Goal: Information Seeking & Learning: Learn about a topic

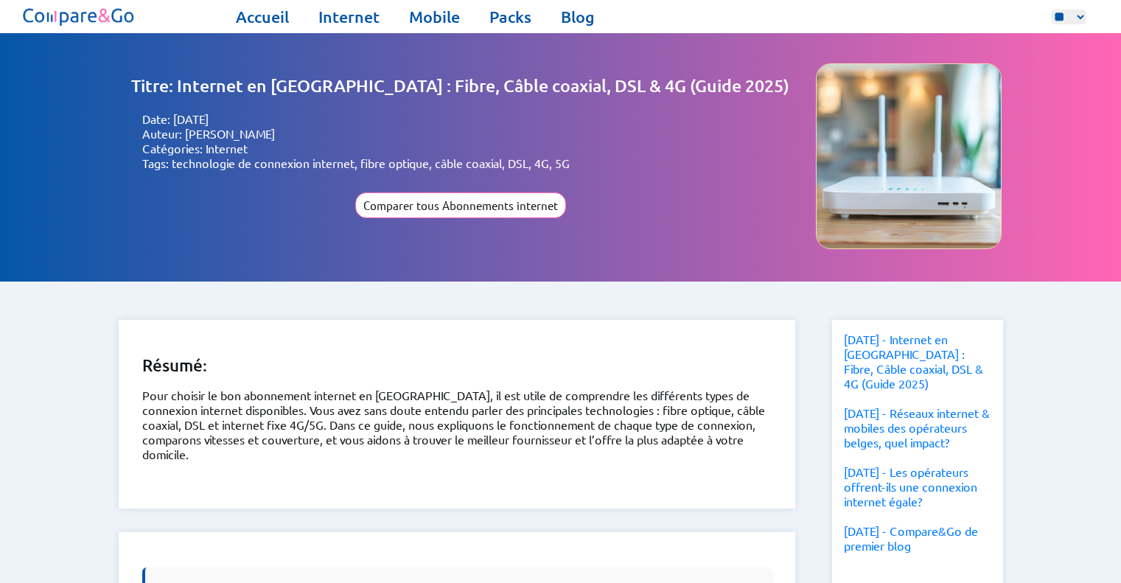
select select "**"
click at [346, 18] on link "Internet" at bounding box center [348, 17] width 61 height 21
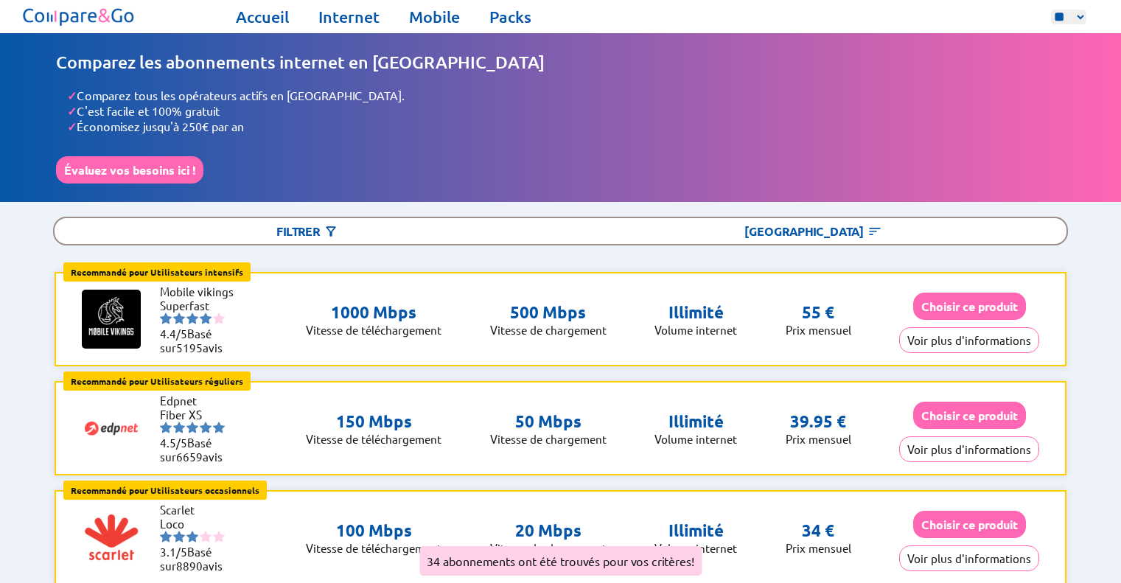
select select "**"
click at [503, 20] on link "Packs" at bounding box center [511, 17] width 42 height 21
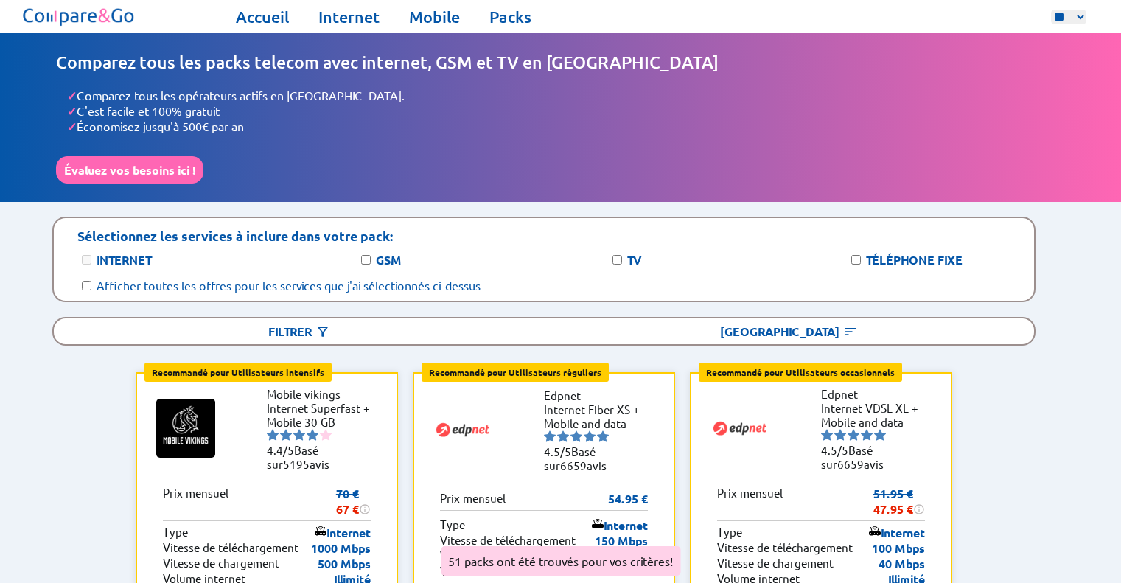
select select "**"
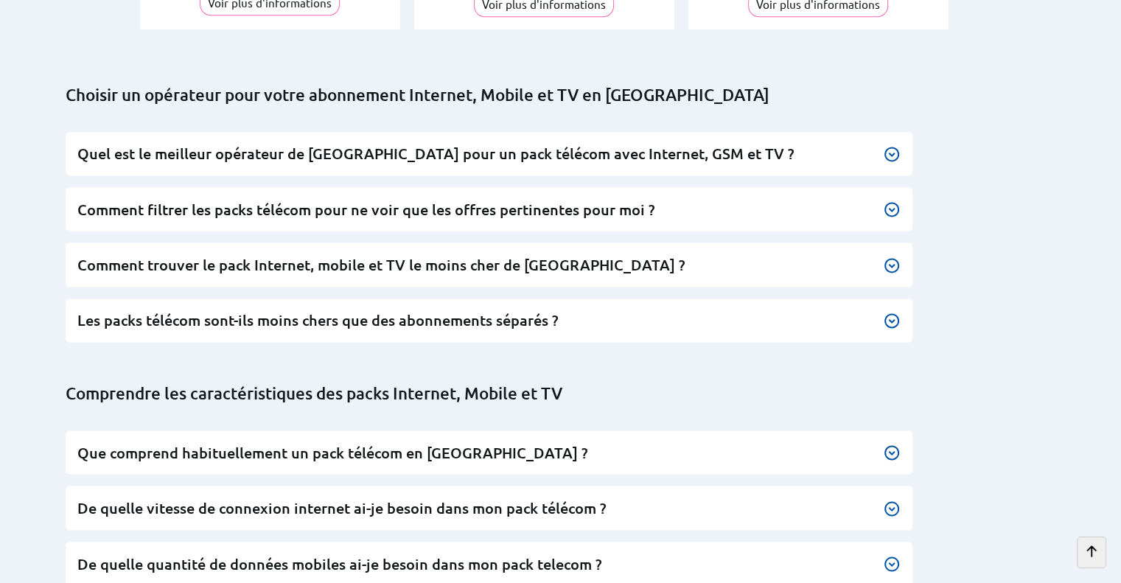
scroll to position [7963, 0]
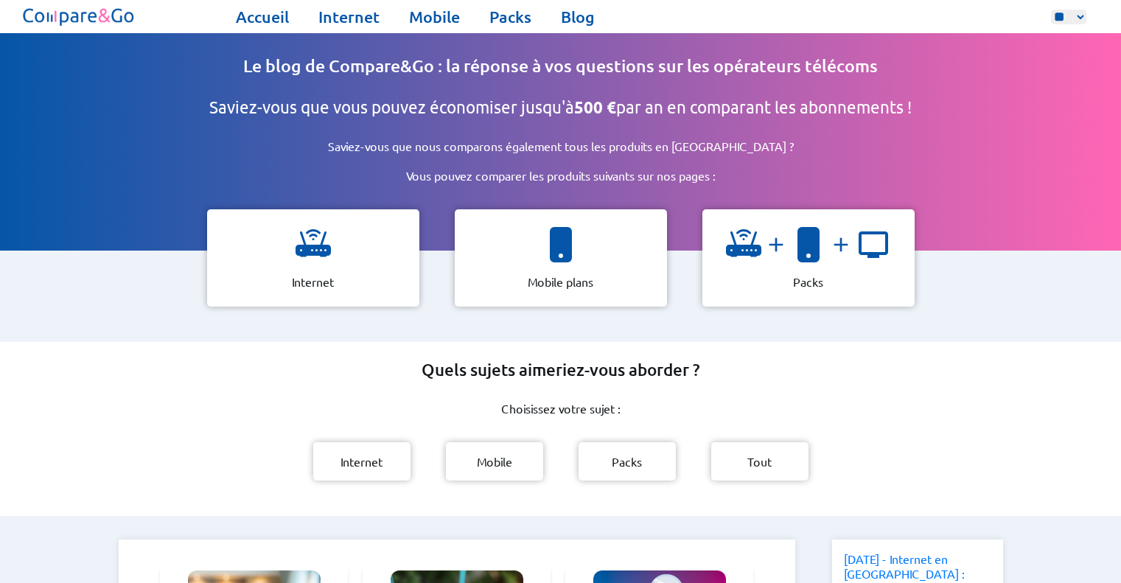
select select "**"
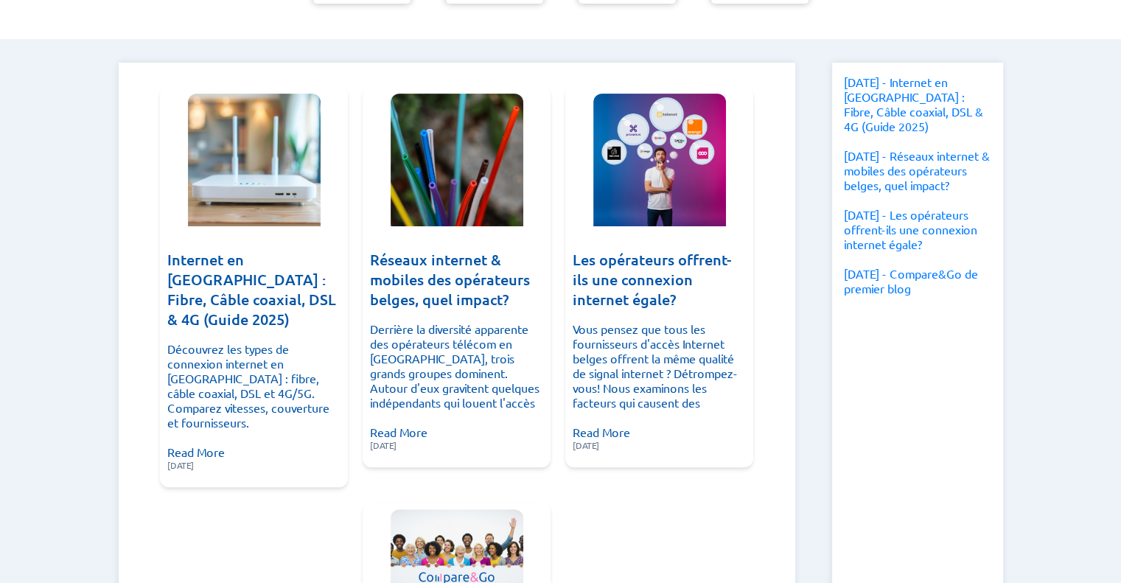
scroll to position [489, 0]
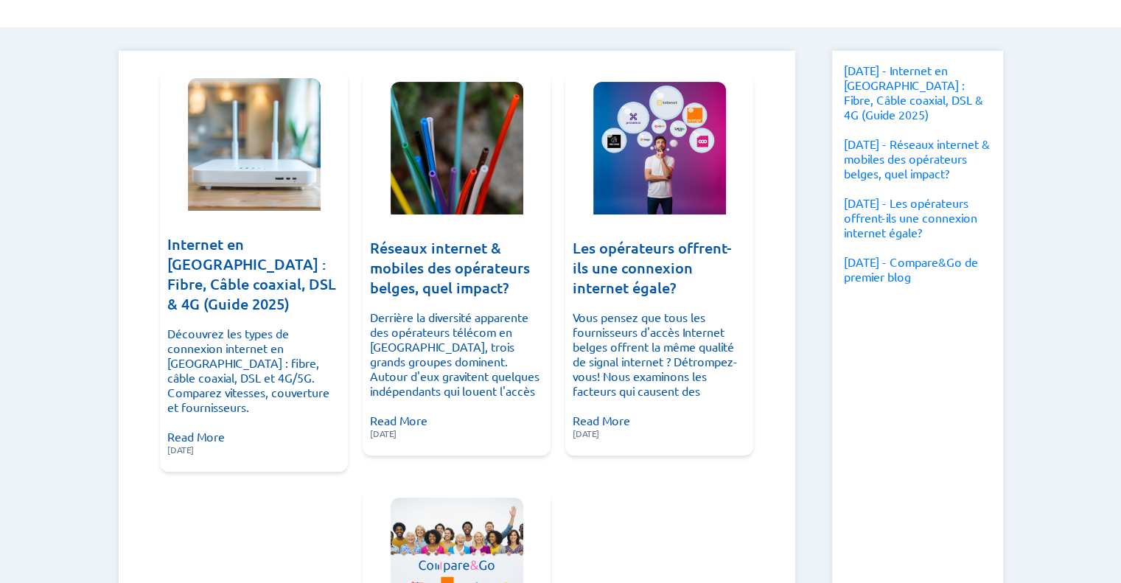
click at [292, 251] on h3 "Internet en [GEOGRAPHIC_DATA] : Fibre, Câble coaxial, DSL & 4G (Guide 2025)" at bounding box center [253, 274] width 173 height 80
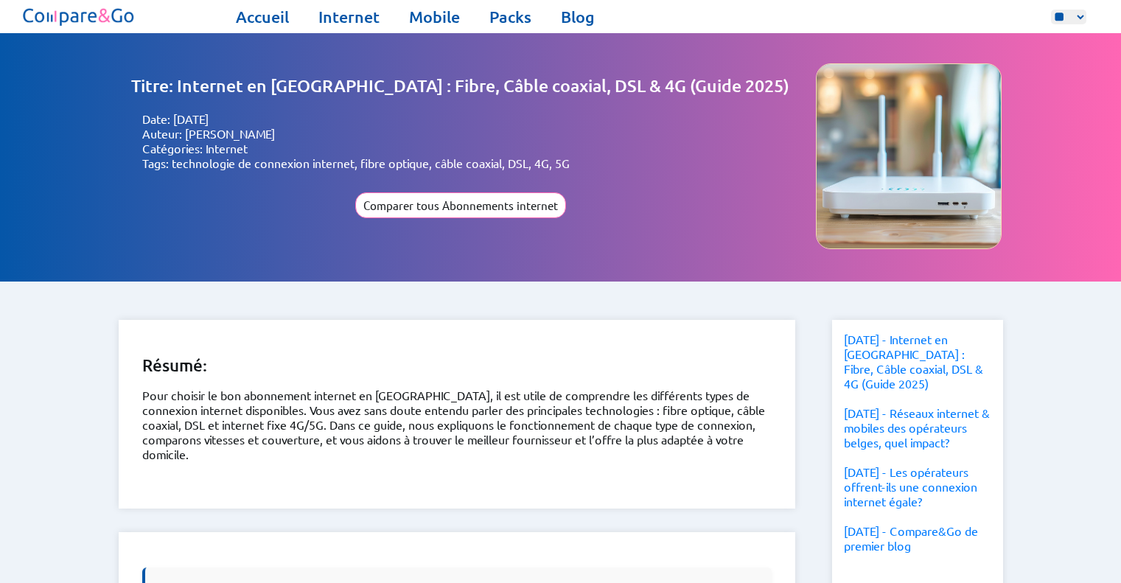
select select "**"
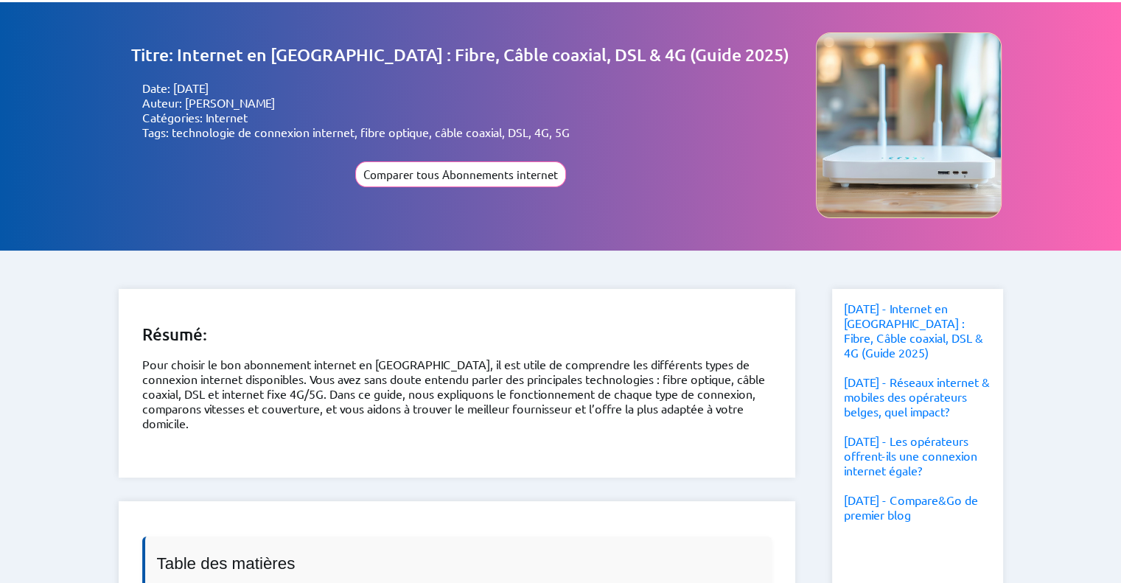
scroll to position [32, 0]
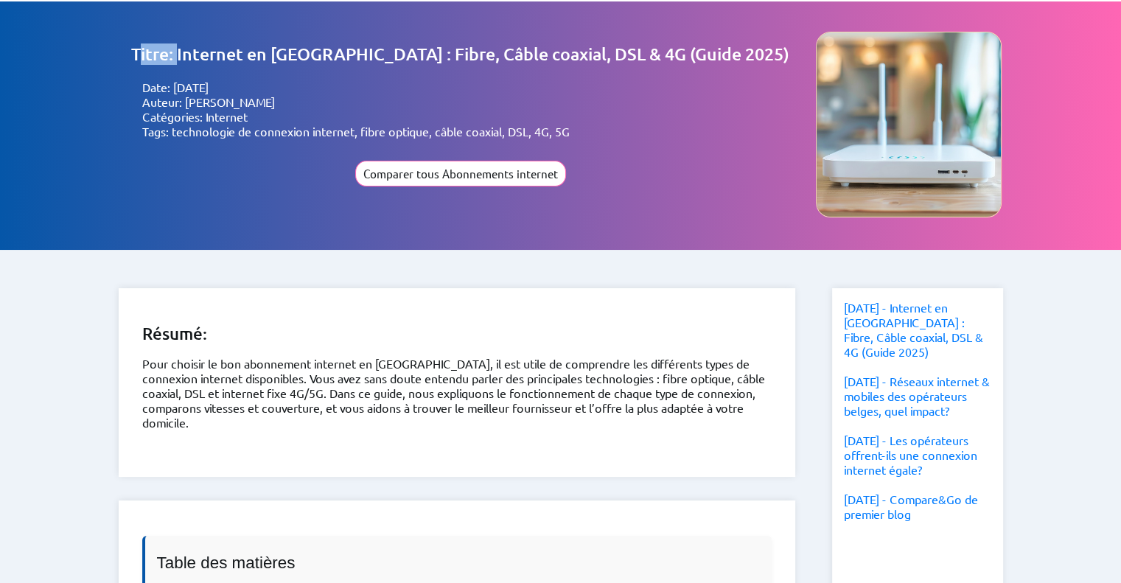
drag, startPoint x: 187, startPoint y: 46, endPoint x: 226, endPoint y: 53, distance: 39.0
click at [226, 53] on h1 "Titre: Internet en [GEOGRAPHIC_DATA] : Fibre, Câble coaxial, DSL & 4G (Guide 20…" at bounding box center [460, 53] width 658 height 21
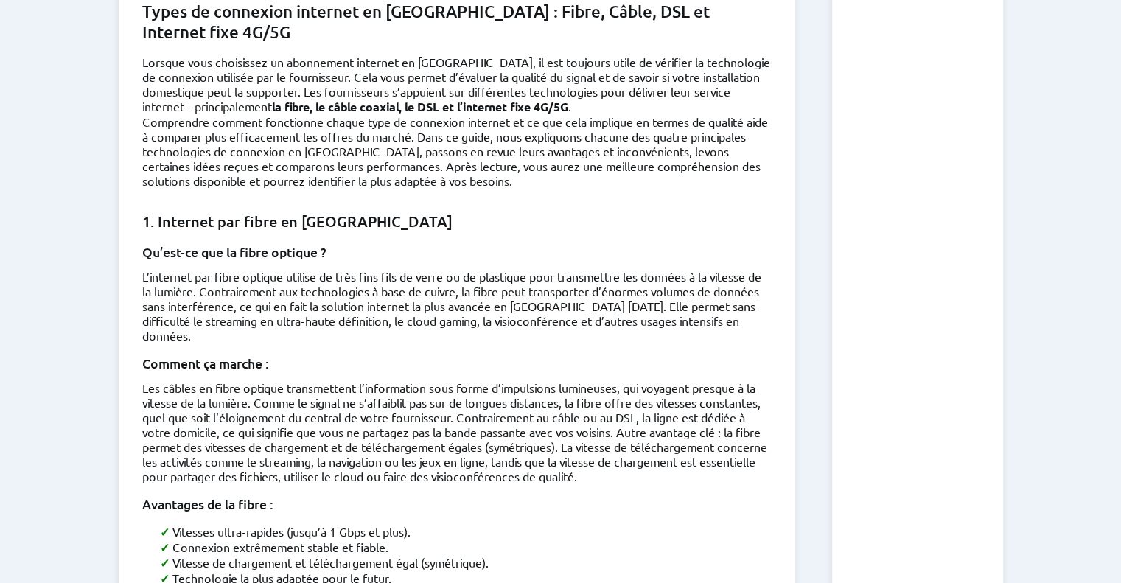
scroll to position [796, 0]
drag, startPoint x: 454, startPoint y: 101, endPoint x: 470, endPoint y: 102, distance: 15.6
click at [470, 102] on strong "la fibre, le câble coaxial, le DSL et l’internet fixe 4G/5G" at bounding box center [420, 106] width 296 height 15
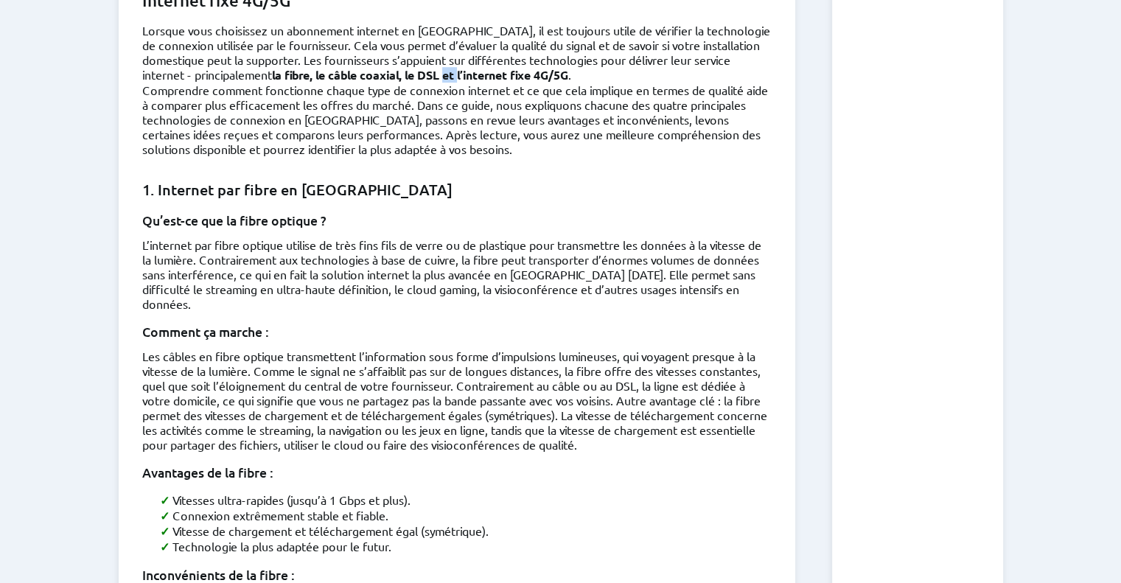
scroll to position [833, 0]
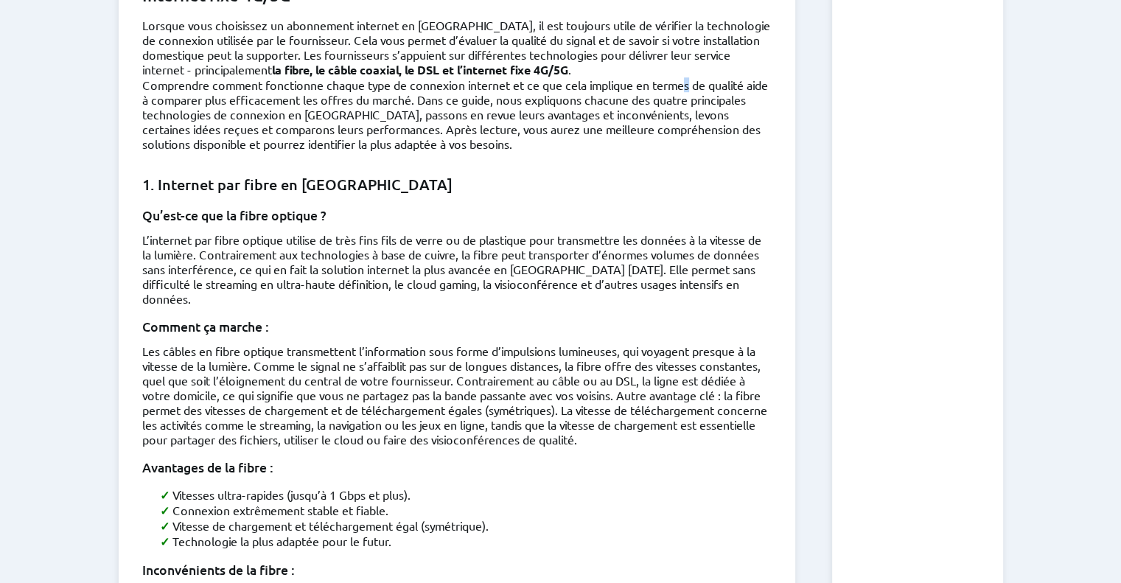
click at [696, 80] on p "Comprendre comment fonctionne chaque type de connexion internet et ce que cela …" at bounding box center [457, 114] width 630 height 74
drag, startPoint x: 694, startPoint y: 105, endPoint x: 262, endPoint y: 124, distance: 431.7
click at [262, 124] on p "Comprendre comment fonctionne chaque type de connexion internet et ce que cela …" at bounding box center [457, 114] width 630 height 74
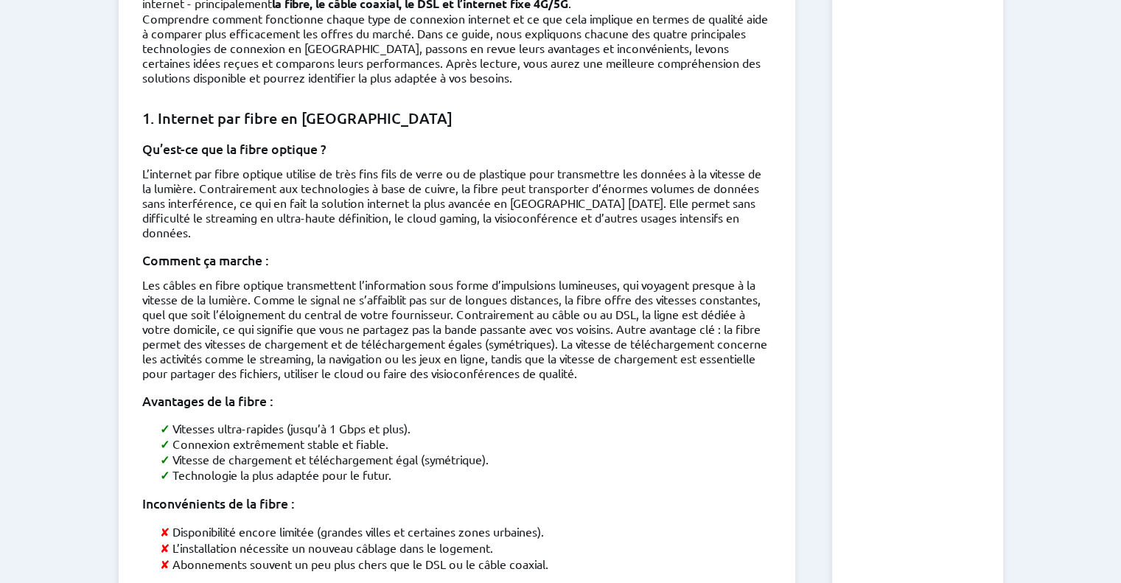
scroll to position [899, 0]
click at [248, 71] on p "Comprendre comment fonctionne chaque type de connexion internet et ce que cela …" at bounding box center [457, 49] width 630 height 74
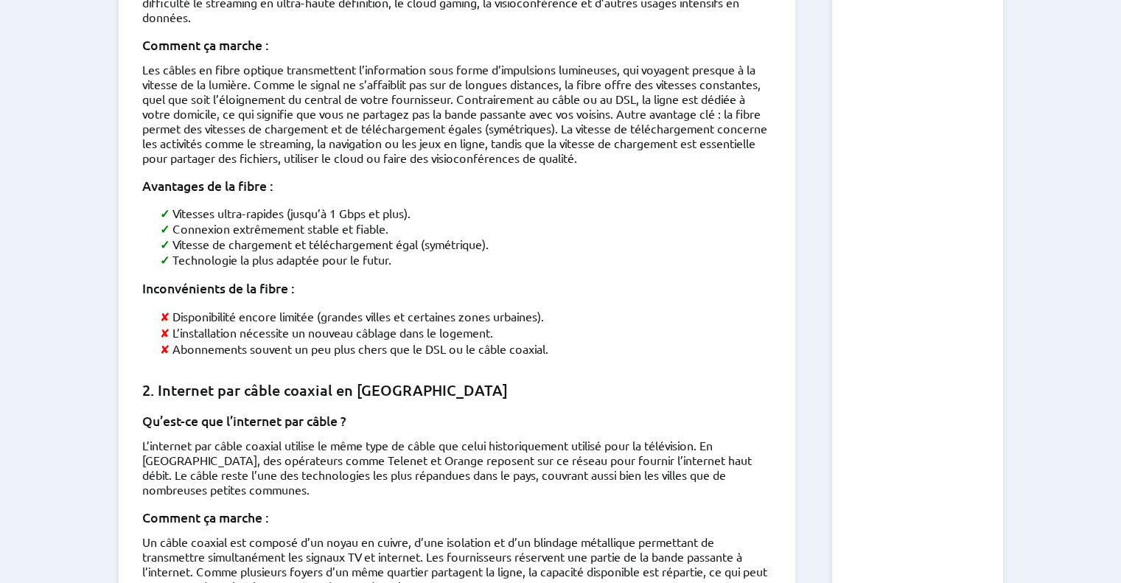
scroll to position [1116, 0]
drag, startPoint x: 425, startPoint y: 221, endPoint x: 389, endPoint y: 217, distance: 35.6
click at [389, 235] on li "Vitesse de chargement et téléchargement égal (symétrique)." at bounding box center [466, 242] width 612 height 15
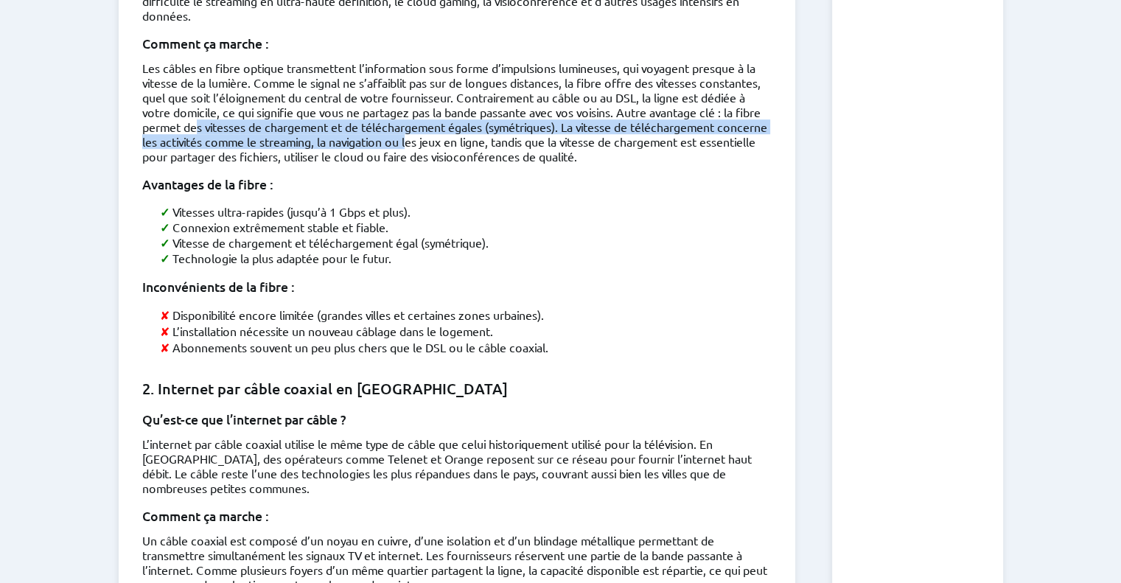
drag, startPoint x: 262, startPoint y: 108, endPoint x: 553, endPoint y: 116, distance: 290.6
click at [553, 116] on p "Les câbles en fibre optique transmettent l’information sous forme d’impulsions …" at bounding box center [457, 111] width 630 height 103
click at [287, 111] on p "Les câbles en fibre optique transmettent l’information sous forme d’impulsions …" at bounding box center [457, 111] width 630 height 103
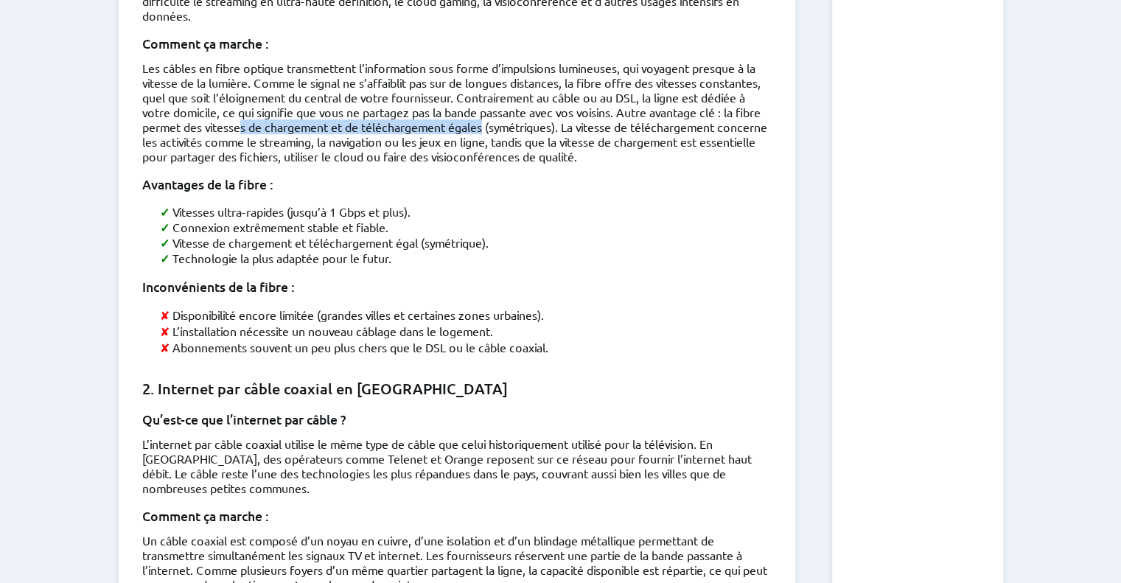
drag, startPoint x: 304, startPoint y: 107, endPoint x: 551, endPoint y: 108, distance: 247.0
click at [551, 108] on p "Les câbles en fibre optique transmettent l’information sous forme d’impulsions …" at bounding box center [457, 111] width 630 height 103
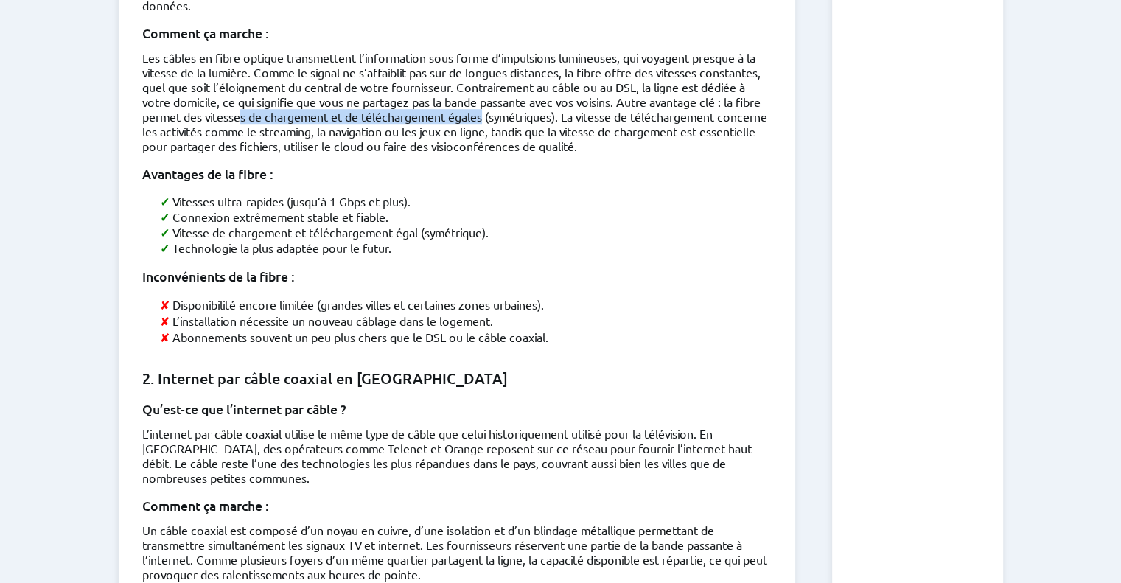
scroll to position [1128, 0]
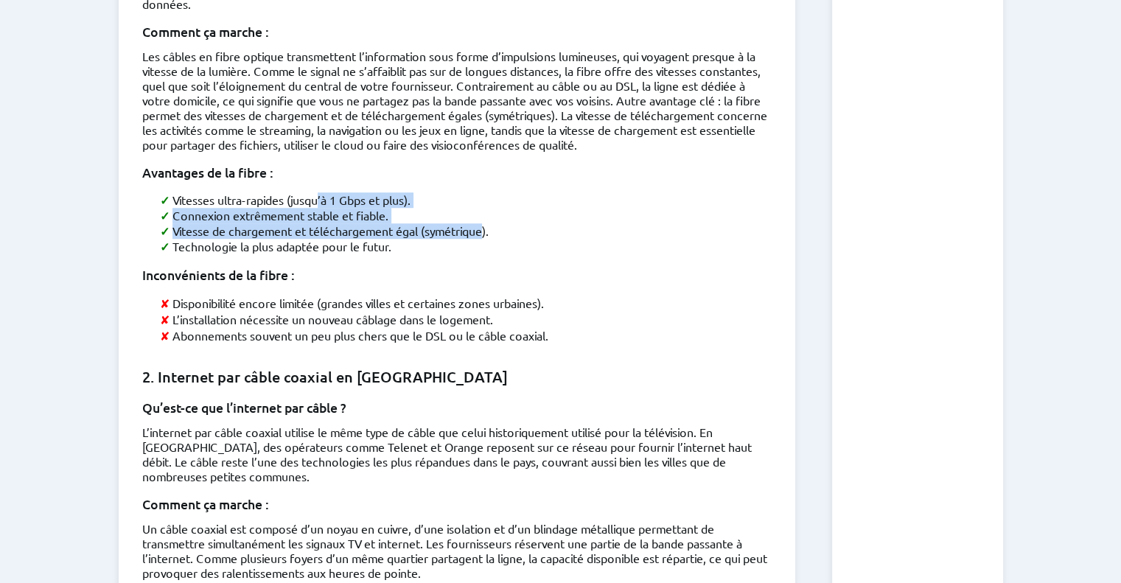
drag, startPoint x: 488, startPoint y: 212, endPoint x: 318, endPoint y: 172, distance: 174.3
click at [318, 192] on ul "Vitesses ultra-rapides (jusqu’à 1 Gbps et plus). Connexion extrêmement stable e…" at bounding box center [457, 223] width 630 height 62
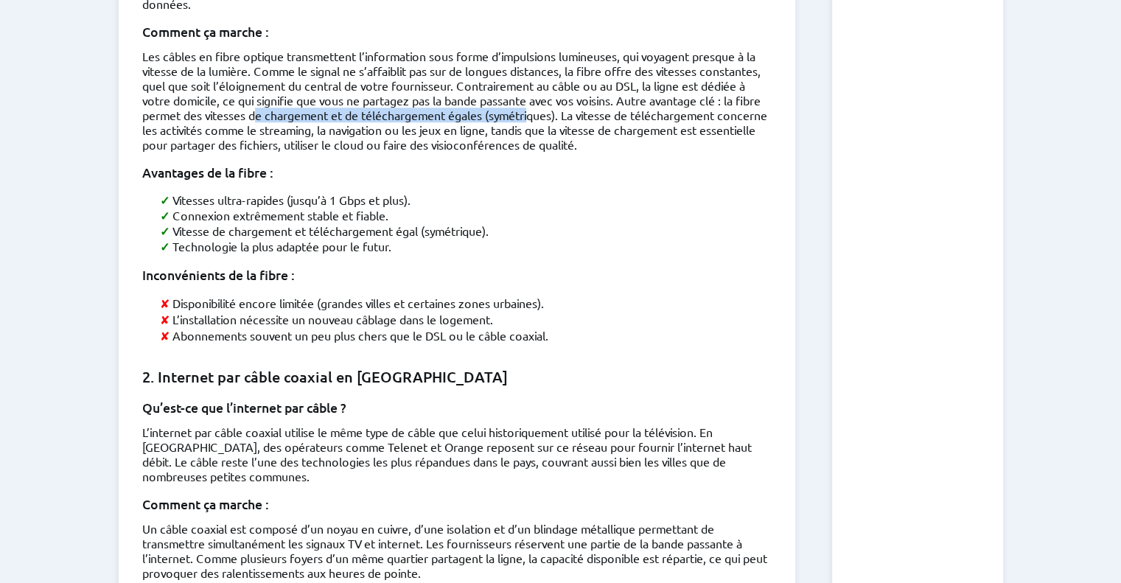
drag, startPoint x: 598, startPoint y: 97, endPoint x: 321, endPoint y: 92, distance: 277.2
click at [321, 92] on p "Les câbles en fibre optique transmettent l’information sous forme d’impulsions …" at bounding box center [457, 100] width 630 height 103
drag, startPoint x: 242, startPoint y: 282, endPoint x: 265, endPoint y: 282, distance: 22.9
click at [265, 295] on li "Disponibilité encore limitée (grandes villes et certaines zones urbaines)." at bounding box center [466, 303] width 612 height 16
click at [495, 295] on li "Disponibilité encore limitée (grandes villes et certaines zones urbaines)." at bounding box center [466, 303] width 612 height 16
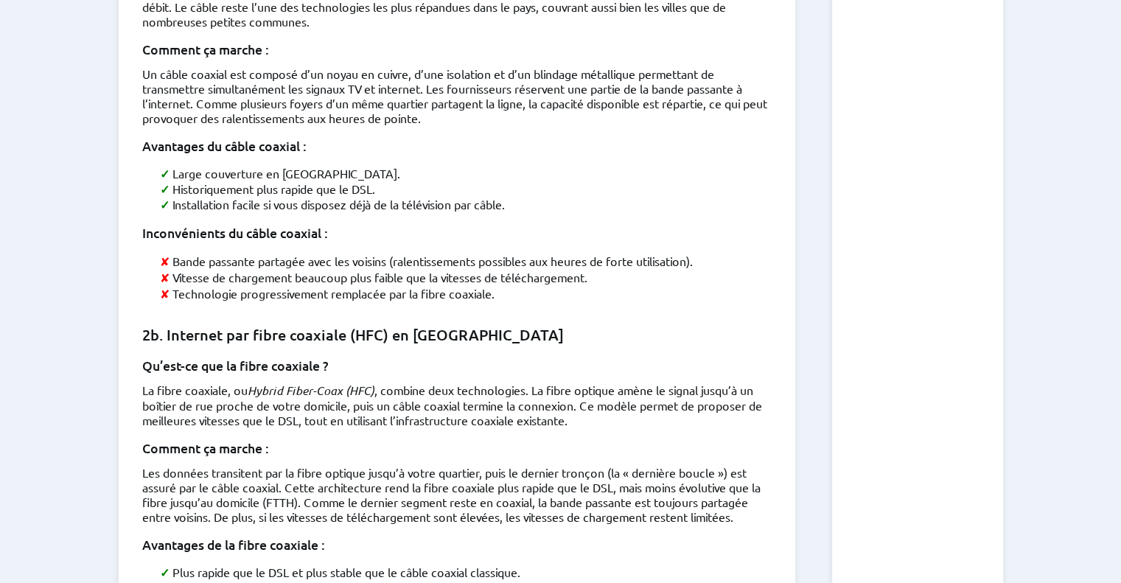
scroll to position [1584, 0]
drag, startPoint x: 486, startPoint y: 239, endPoint x: 442, endPoint y: 239, distance: 43.5
click at [442, 268] on li "Vitesse de chargement beaucoup plus faible que la vitesses de téléchargement." at bounding box center [466, 276] width 612 height 16
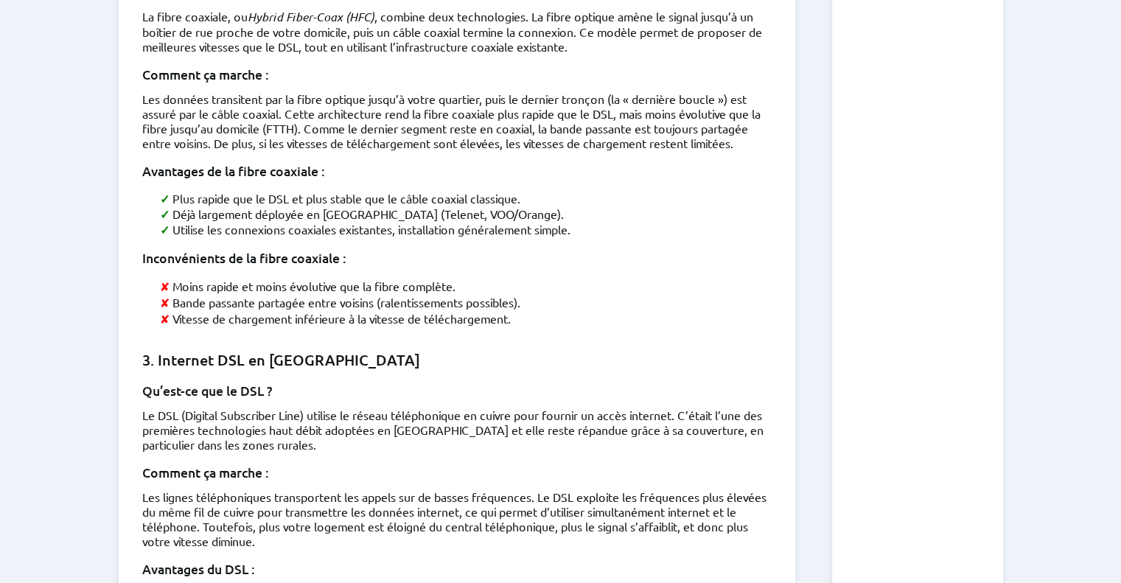
scroll to position [1958, 0]
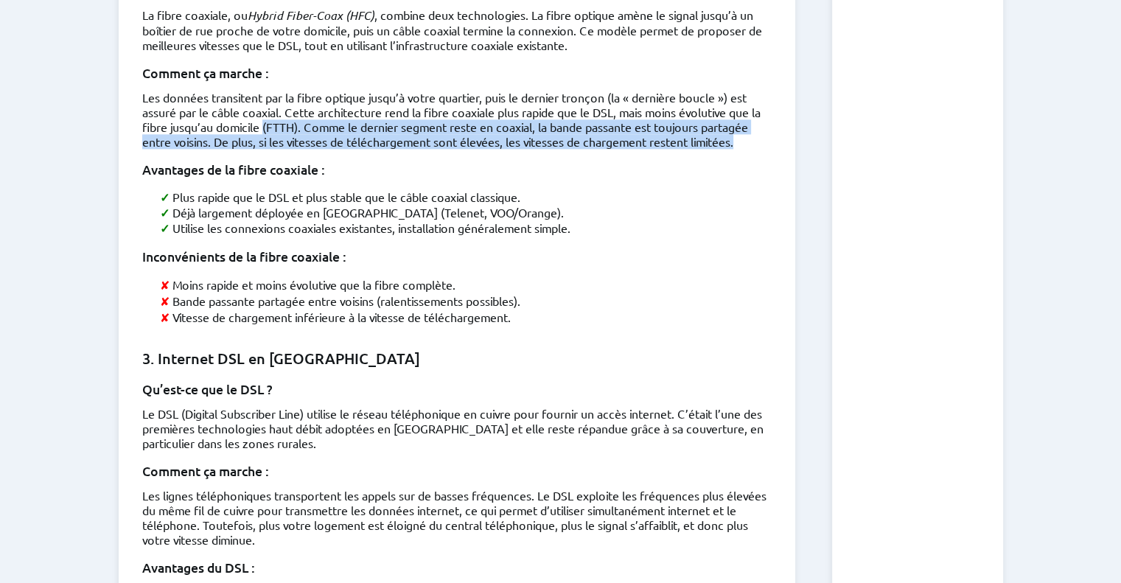
drag, startPoint x: 748, startPoint y: 95, endPoint x: 264, endPoint y: 85, distance: 483.7
click at [264, 90] on p "Les données transitent par la fibre optique jusqu’à votre quartier, puis le der…" at bounding box center [457, 119] width 630 height 59
click at [274, 91] on p "Les données transitent par la fibre optique jusqu’à votre quartier, puis le der…" at bounding box center [457, 119] width 630 height 59
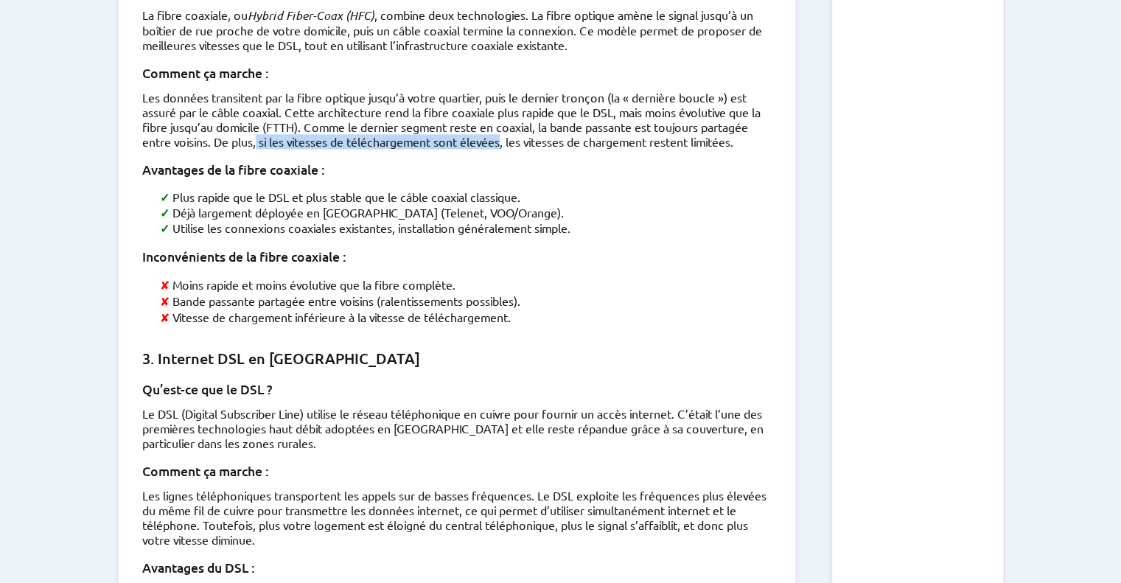
drag, startPoint x: 257, startPoint y: 91, endPoint x: 507, endPoint y: 98, distance: 250.0
click at [507, 98] on p "Les données transitent par la fibre optique jusqu’à votre quartier, puis le der…" at bounding box center [457, 119] width 630 height 59
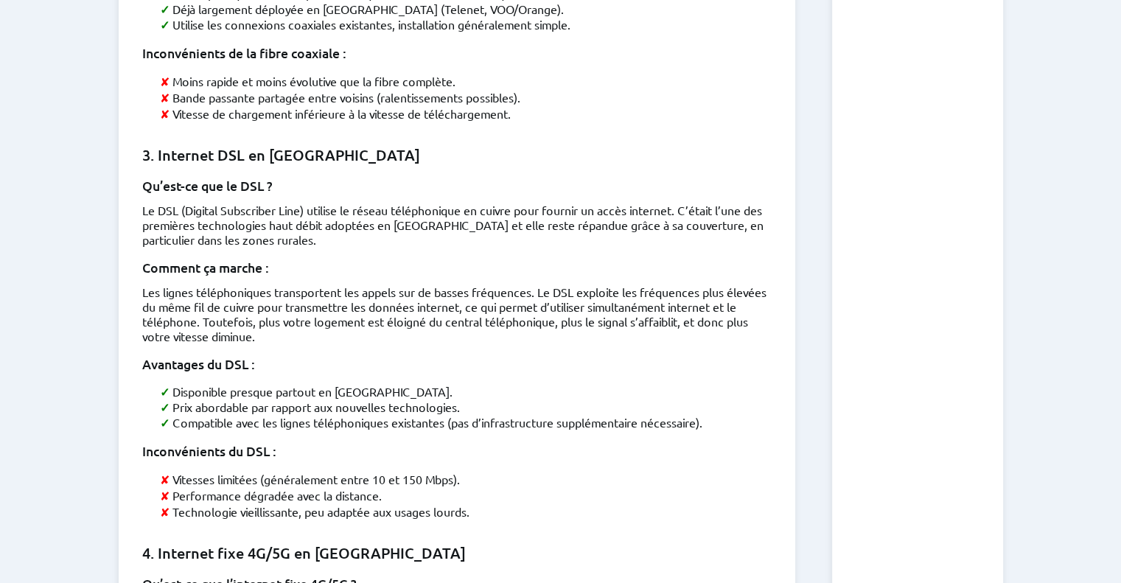
scroll to position [2164, 0]
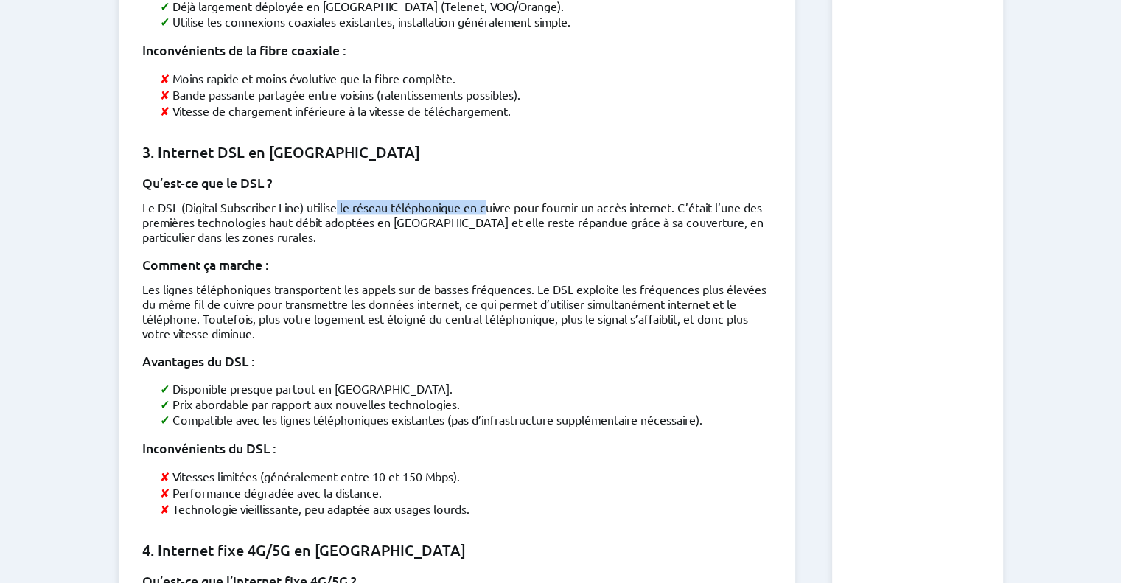
drag, startPoint x: 340, startPoint y: 154, endPoint x: 492, endPoint y: 150, distance: 152.7
click at [492, 200] on p "Le DSL (Digital Subscriber Line) utilise le réseau téléphonique en cuivre pour …" at bounding box center [457, 222] width 630 height 44
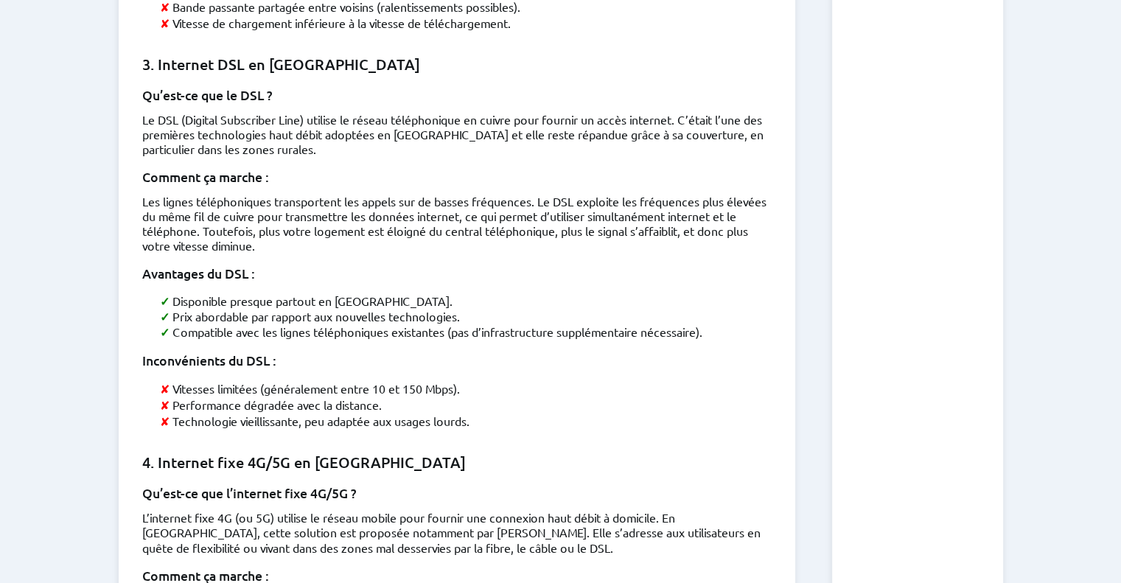
scroll to position [2253, 0]
drag, startPoint x: 286, startPoint y: 174, endPoint x: 590, endPoint y: 175, distance: 303.7
click at [590, 193] on p "Les lignes téléphoniques transportent les appels sur de basses fréquences. Le D…" at bounding box center [457, 222] width 630 height 59
click at [435, 193] on p "Les lignes téléphoniques transportent les appels sur de basses fréquences. Le D…" at bounding box center [457, 222] width 630 height 59
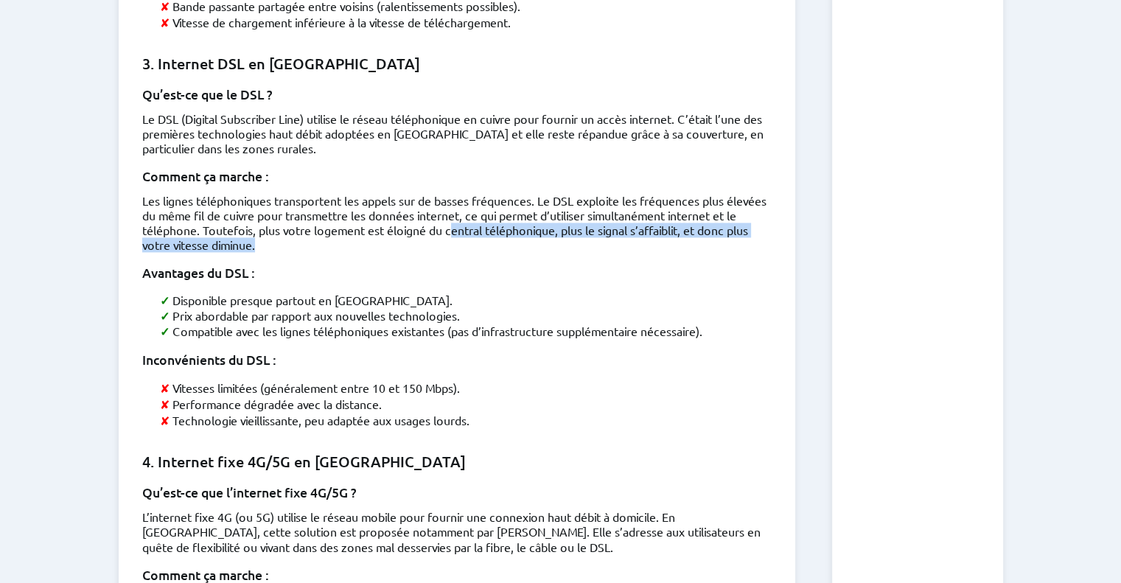
drag, startPoint x: 478, startPoint y: 173, endPoint x: 500, endPoint y: 182, distance: 24.1
click at [500, 193] on p "Les lignes téléphoniques transportent les appels sur de basses fréquences. Le D…" at bounding box center [457, 222] width 630 height 59
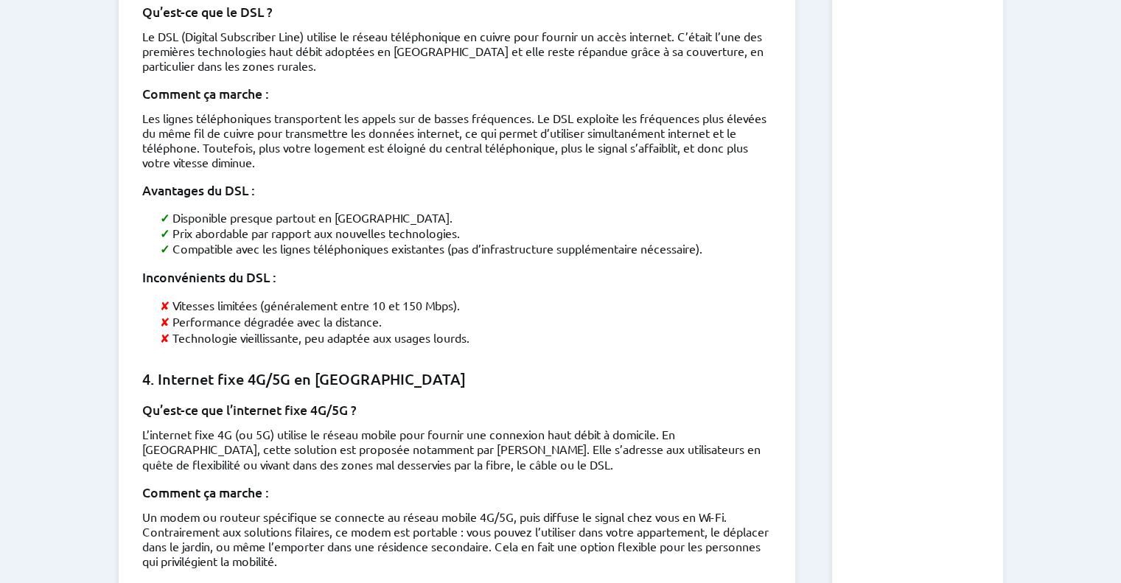
scroll to position [2337, 0]
drag, startPoint x: 276, startPoint y: 366, endPoint x: 335, endPoint y: 371, distance: 59.2
click at [335, 425] on p "L’internet fixe 4G (ou 5G) utilise le réseau mobile pour fournir une connexion …" at bounding box center [457, 447] width 630 height 44
click at [425, 425] on p "L’internet fixe 4G (ou 5G) utilise le réseau mobile pour fournir une connexion …" at bounding box center [457, 447] width 630 height 44
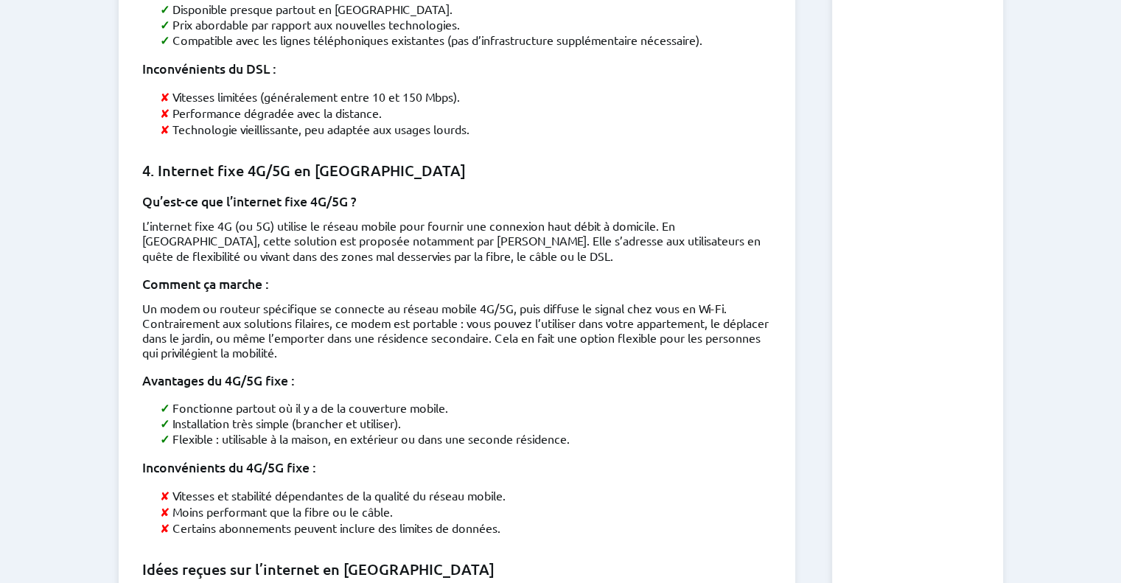
scroll to position [2545, 0]
drag, startPoint x: 348, startPoint y: 169, endPoint x: 380, endPoint y: 170, distance: 31.7
click at [380, 217] on p "L’internet fixe 4G (ou 5G) utilise le réseau mobile pour fournir une connexion …" at bounding box center [457, 239] width 630 height 44
drag, startPoint x: 525, startPoint y: 230, endPoint x: 751, endPoint y: 235, distance: 226.4
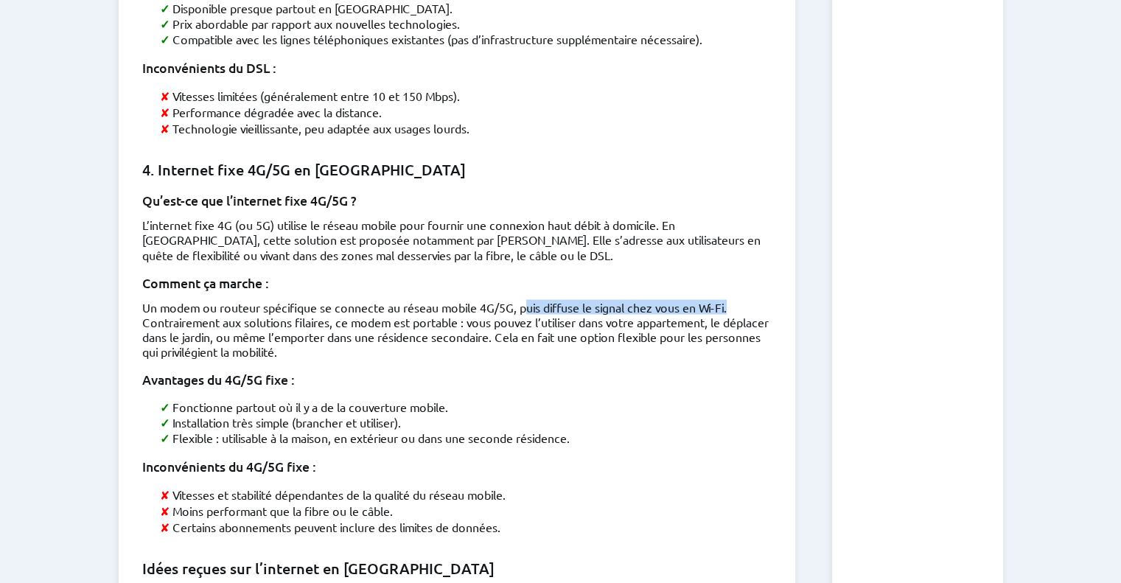
click at [751, 299] on p "Un modem ou routeur spécifique se connecte au réseau mobile 4G/5G, puis diffuse…" at bounding box center [457, 328] width 630 height 59
drag, startPoint x: 139, startPoint y: 235, endPoint x: 736, endPoint y: 239, distance: 597.9
click at [736, 299] on p "Un modem ou routeur spécifique se connecte au réseau mobile 4G/5G, puis diffuse…" at bounding box center [457, 328] width 630 height 59
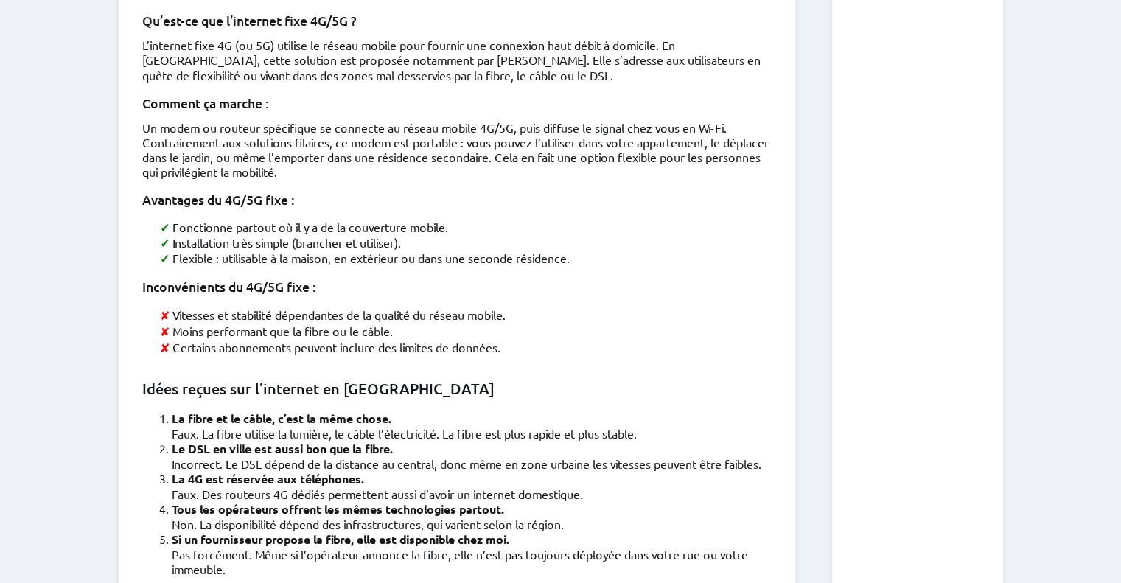
scroll to position [2726, 0]
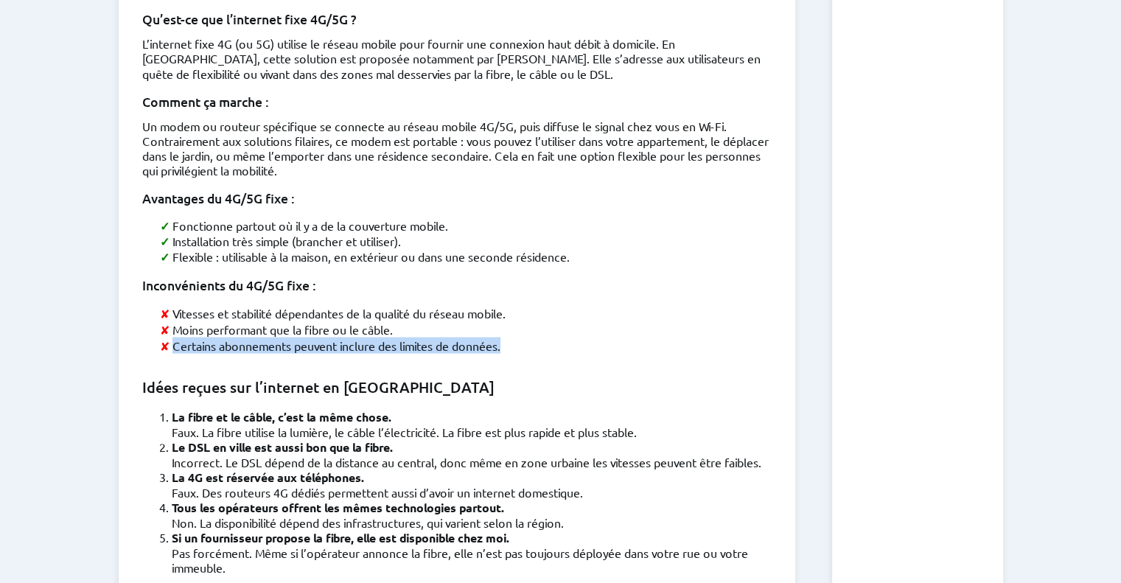
drag, startPoint x: 159, startPoint y: 262, endPoint x: 510, endPoint y: 276, distance: 351.9
click at [510, 304] on ul "Vitesses et stabilité dépendantes de la qualité du réseau mobile. Moins perform…" at bounding box center [457, 328] width 630 height 49
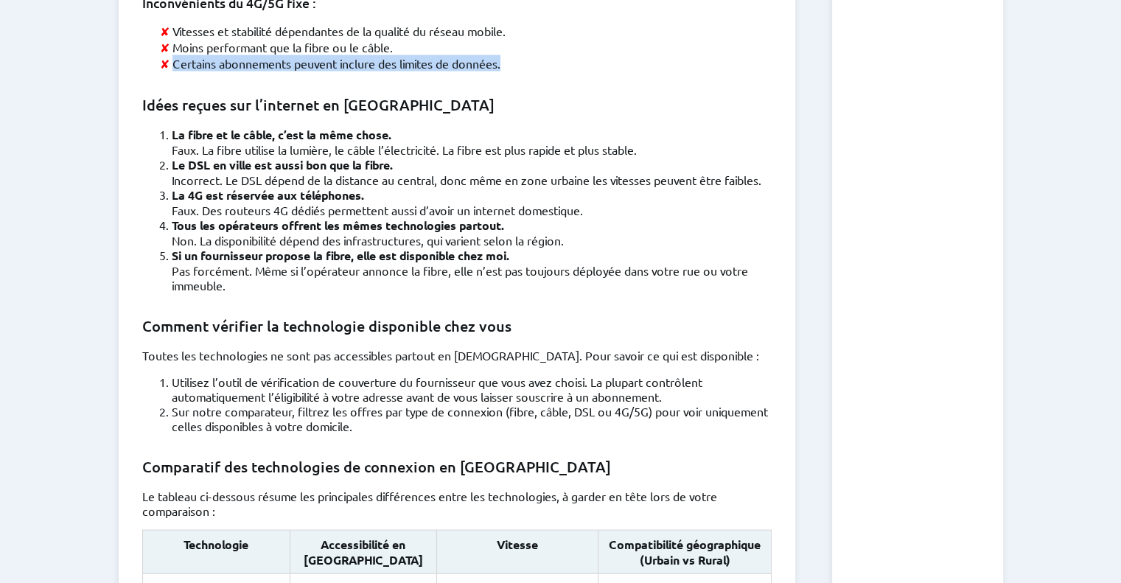
scroll to position [3008, 0]
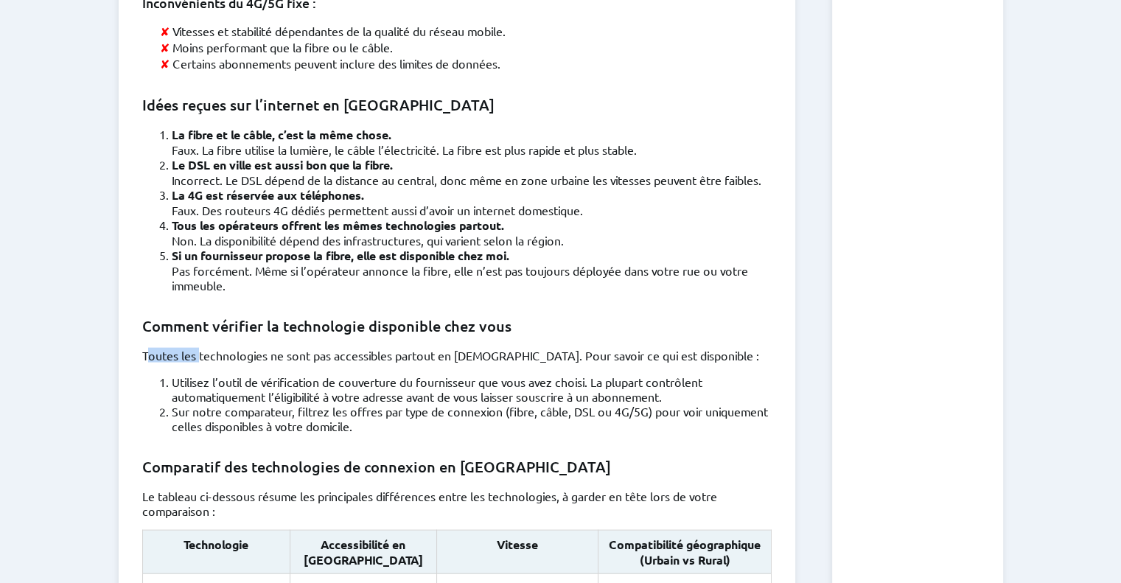
drag, startPoint x: 144, startPoint y: 265, endPoint x: 198, endPoint y: 268, distance: 53.9
click at [198, 348] on p "Toutes les technologies ne sont pas accessibles partout en [DEMOGRAPHIC_DATA]. …" at bounding box center [457, 355] width 630 height 15
drag, startPoint x: 297, startPoint y: 285, endPoint x: 592, endPoint y: 282, distance: 294.9
click at [592, 375] on li "Utilisez l’outil de vérification de couverture du fournisseur que vous avez cho…" at bounding box center [472, 389] width 600 height 29
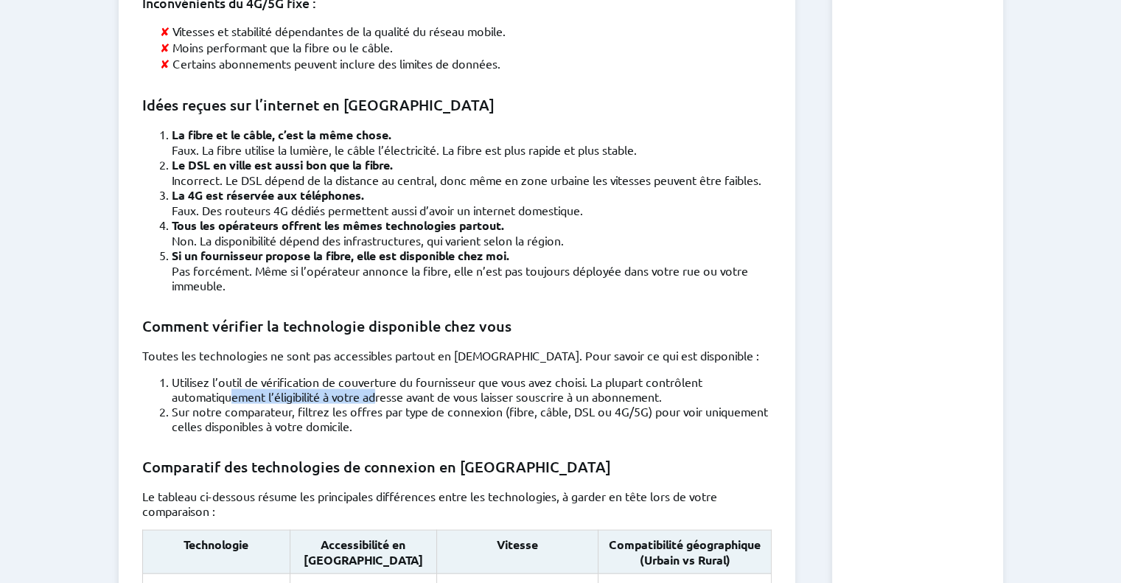
drag, startPoint x: 234, startPoint y: 302, endPoint x: 382, endPoint y: 307, distance: 147.5
click at [382, 375] on li "Utilisez l’outil de vérification de couverture du fournisseur que vous avez cho…" at bounding box center [472, 389] width 600 height 29
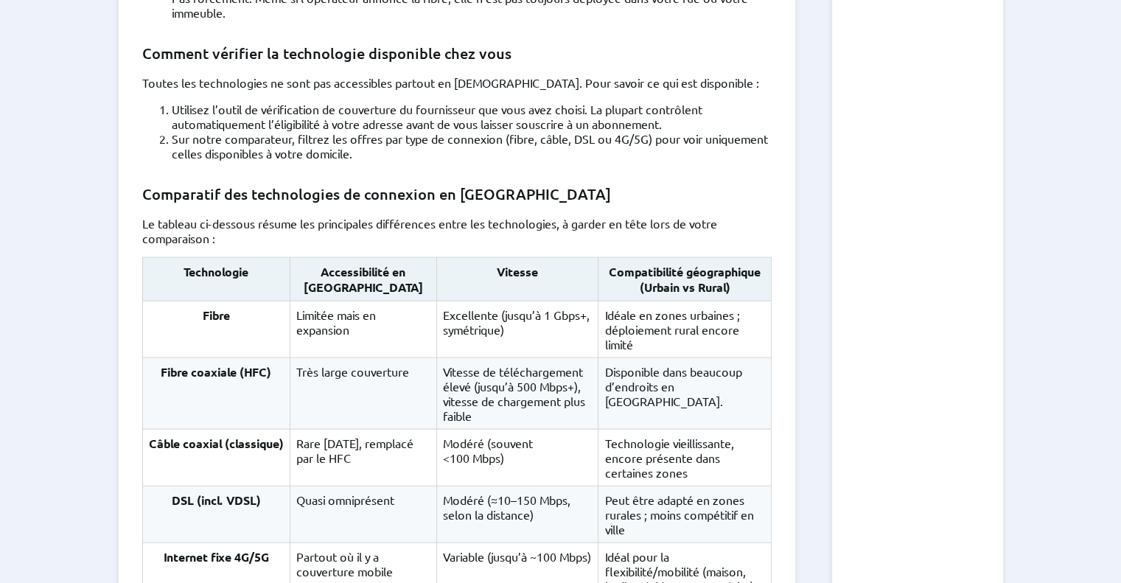
scroll to position [3279, 0]
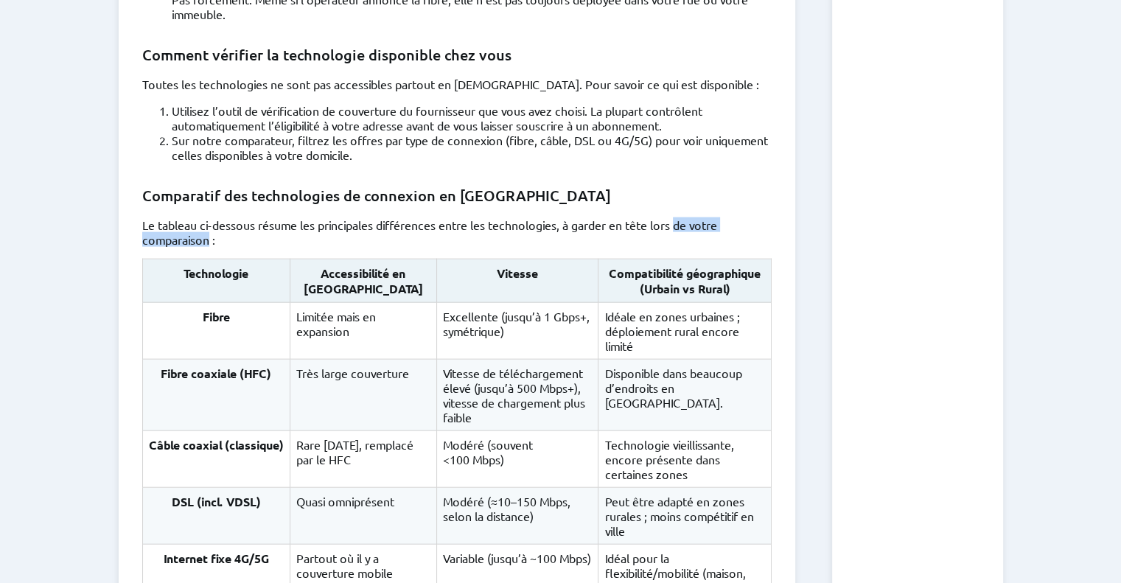
drag, startPoint x: 678, startPoint y: 125, endPoint x: 207, endPoint y: 141, distance: 470.6
click at [207, 217] on p "Le tableau ci-dessous résume les principales différences entre les technologies…" at bounding box center [457, 231] width 630 height 29
click at [274, 260] on th "Technologie" at bounding box center [215, 281] width 147 height 43
drag, startPoint x: 563, startPoint y: 281, endPoint x: 523, endPoint y: 285, distance: 40.0
click at [523, 360] on td "Vitesse de téléchargement élevé (jusqu’à 500 Mbps+), vitesse de chargement plus…" at bounding box center [517, 396] width 161 height 72
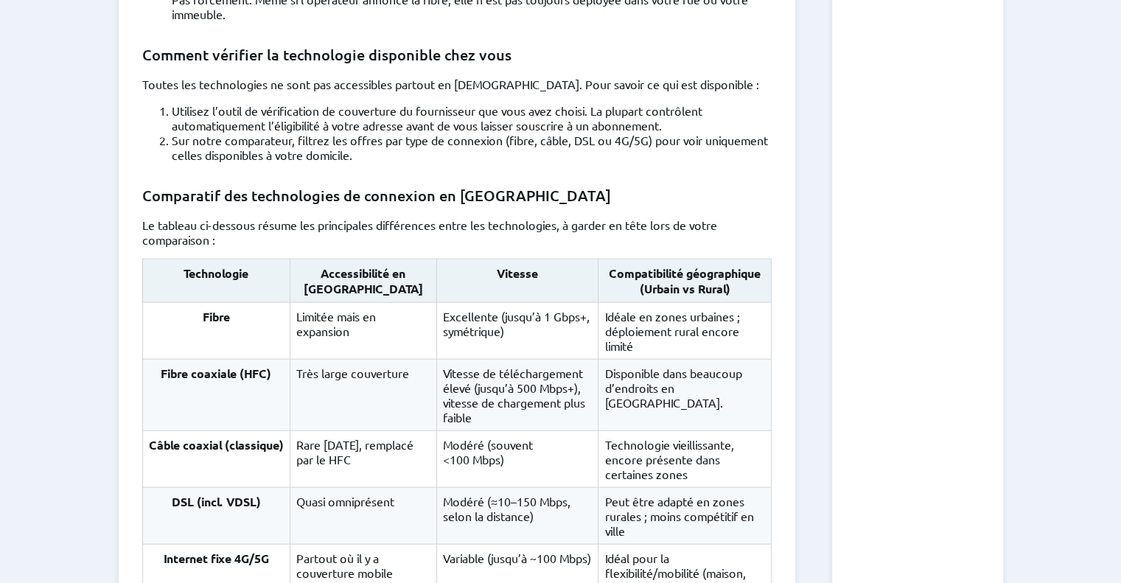
click at [647, 360] on td "Disponible dans beaucoup d’endroits en [GEOGRAPHIC_DATA]." at bounding box center [685, 396] width 173 height 72
drag, startPoint x: 653, startPoint y: 282, endPoint x: 684, endPoint y: 269, distance: 33.7
click at [684, 360] on td "Disponible dans beaucoup d’endroits en [GEOGRAPHIC_DATA]." at bounding box center [685, 396] width 173 height 72
click at [631, 360] on td "Disponible dans beaucoup d’endroits en [GEOGRAPHIC_DATA]." at bounding box center [685, 396] width 173 height 72
drag, startPoint x: 621, startPoint y: 409, endPoint x: 605, endPoint y: 373, distance: 39.3
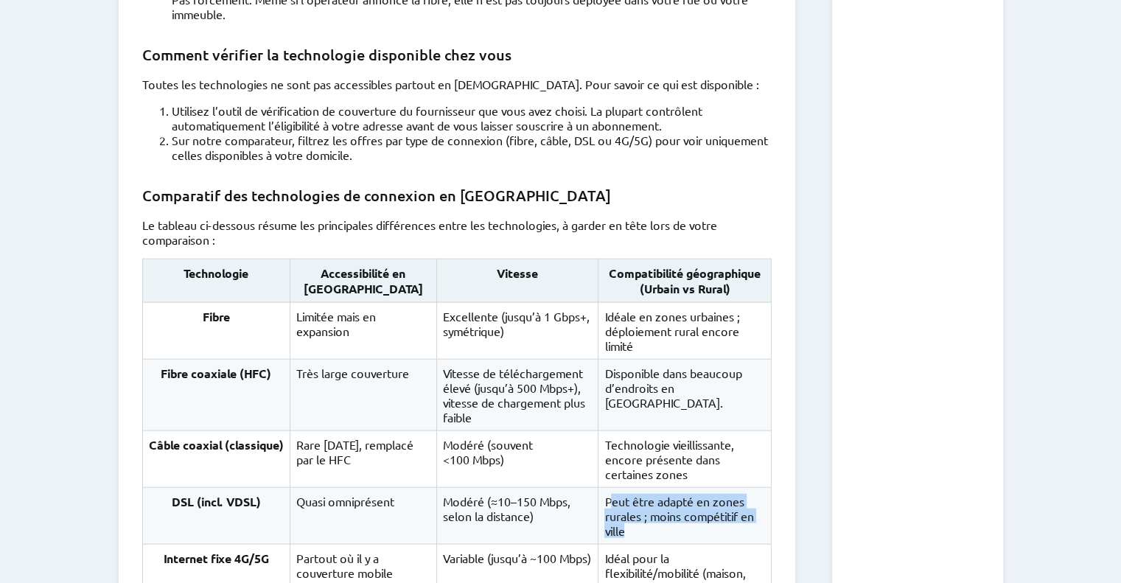
click at [605, 488] on td "Peut être adapté en zones rurales ; moins compétitif en ville" at bounding box center [685, 516] width 173 height 57
click at [628, 488] on td "Peut être adapté en zones rurales ; moins compétitif en ville" at bounding box center [685, 516] width 173 height 57
drag, startPoint x: 655, startPoint y: 413, endPoint x: 599, endPoint y: 380, distance: 65.1
click at [599, 488] on td "Peut être adapté en zones rurales ; moins compétitif en ville" at bounding box center [685, 516] width 173 height 57
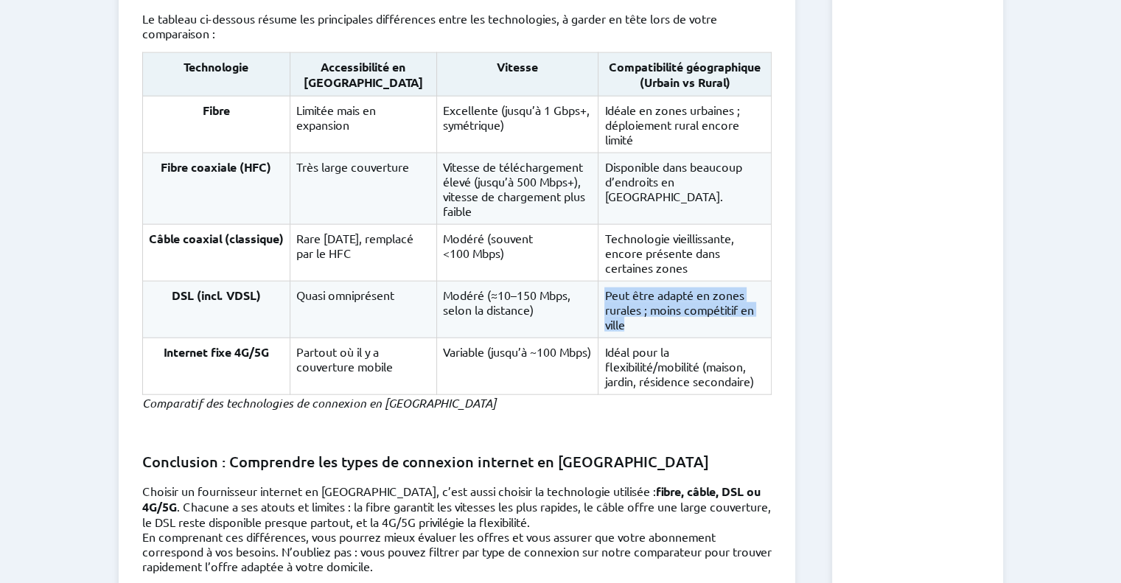
scroll to position [3488, 0]
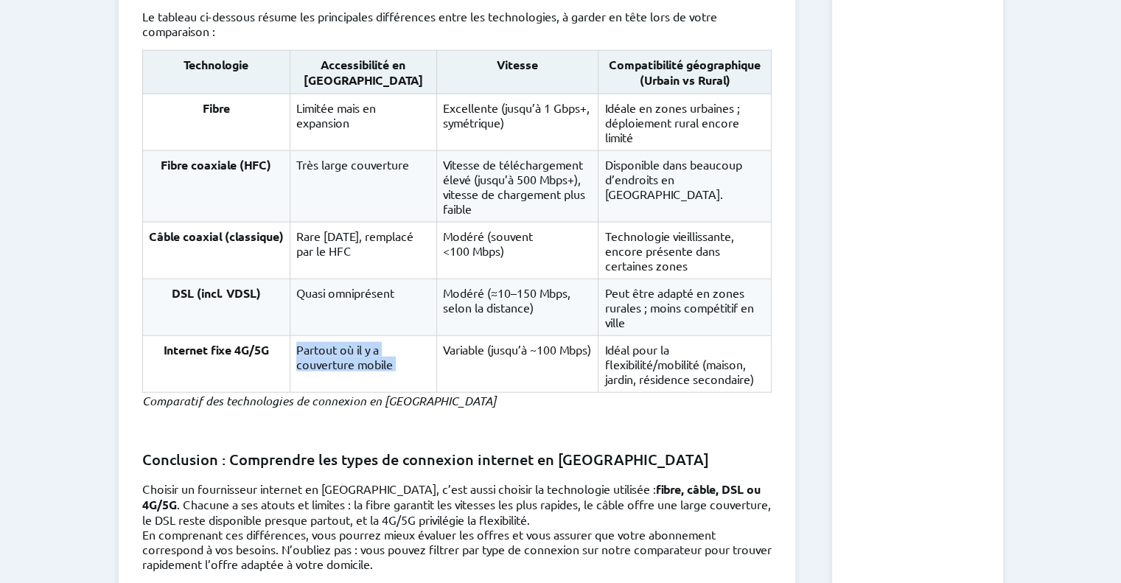
drag, startPoint x: 298, startPoint y: 224, endPoint x: 405, endPoint y: 241, distance: 109.0
click at [405, 336] on tr "Internet fixe 4G/5G Partout où il y a couverture mobile Variable (jusqu’à ~100 …" at bounding box center [456, 364] width 629 height 57
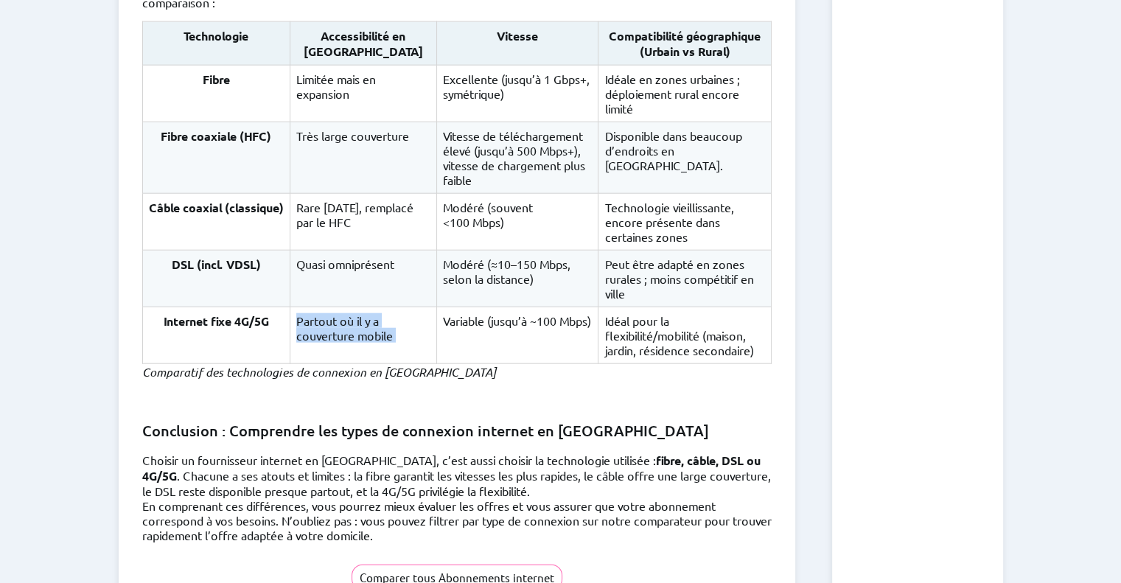
scroll to position [3512, 0]
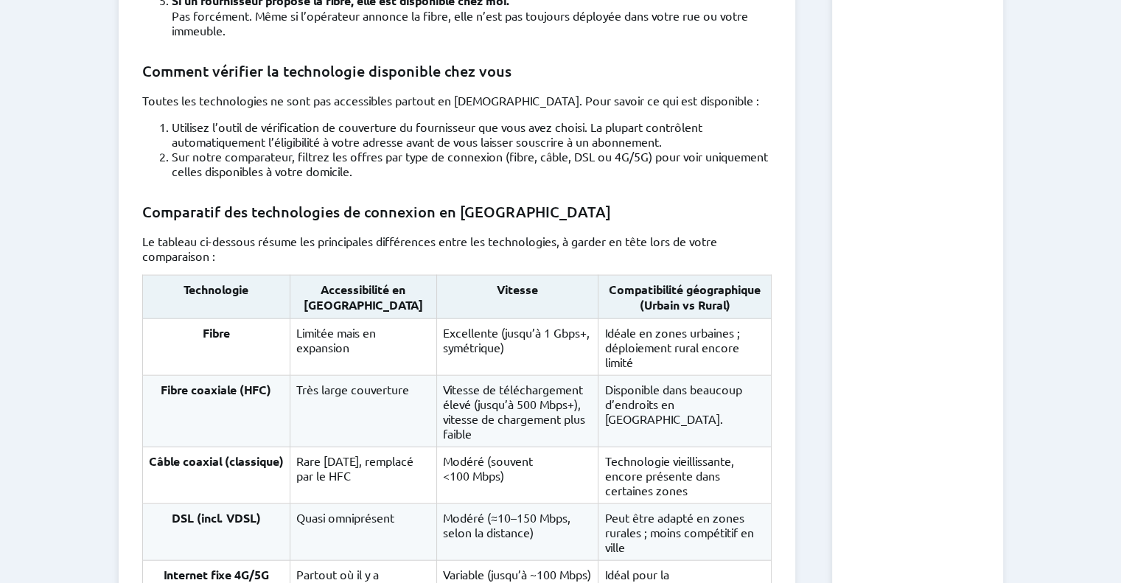
scroll to position [3261, 0]
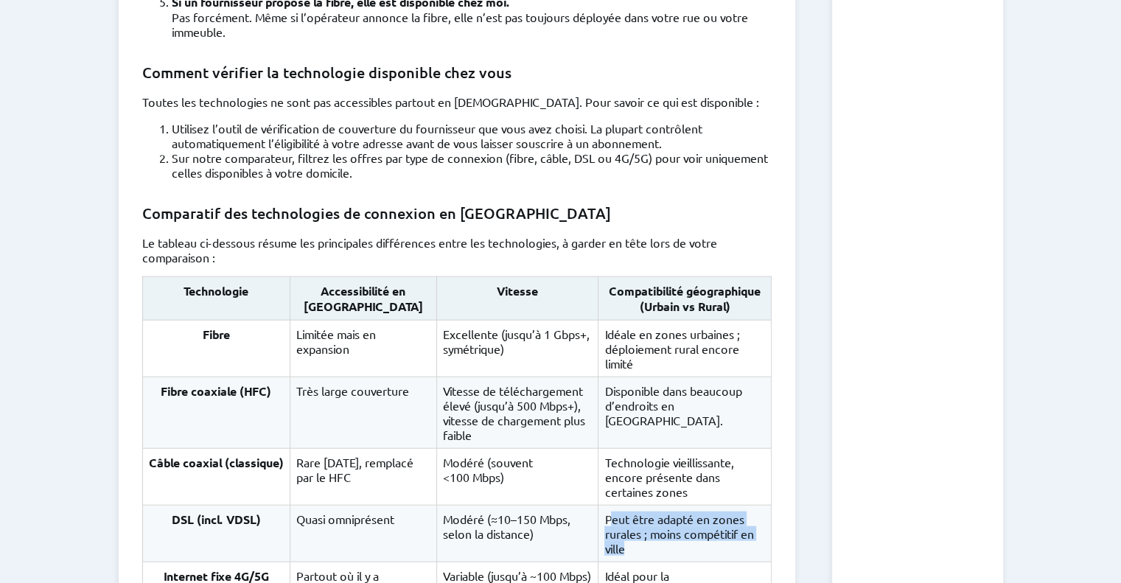
drag, startPoint x: 606, startPoint y: 395, endPoint x: 622, endPoint y: 428, distance: 36.9
click at [622, 506] on td "Peut être adapté en zones rurales ; moins compétitif en ville" at bounding box center [685, 534] width 173 height 57
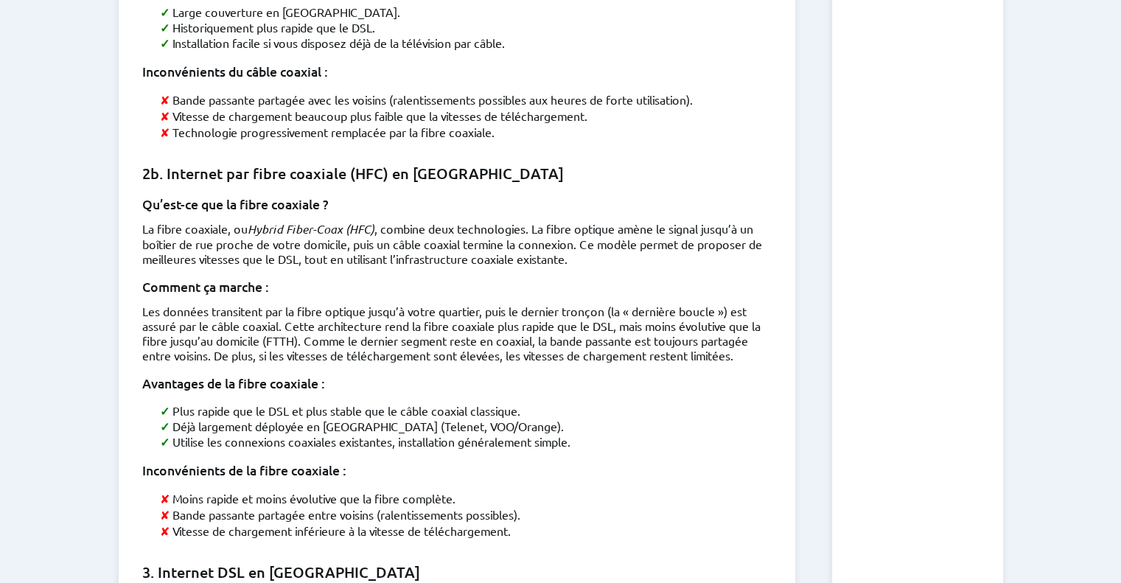
scroll to position [1745, 0]
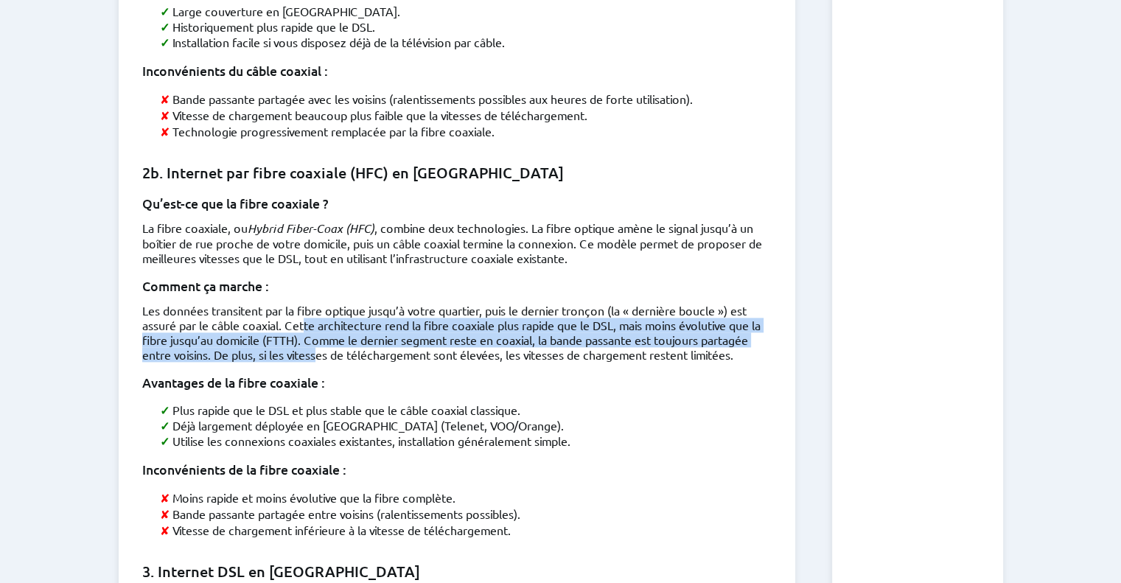
drag, startPoint x: 306, startPoint y: 276, endPoint x: 320, endPoint y: 309, distance: 35.3
click at [320, 309] on p "Les données transitent par la fibre optique jusqu’à votre quartier, puis le der…" at bounding box center [457, 332] width 630 height 59
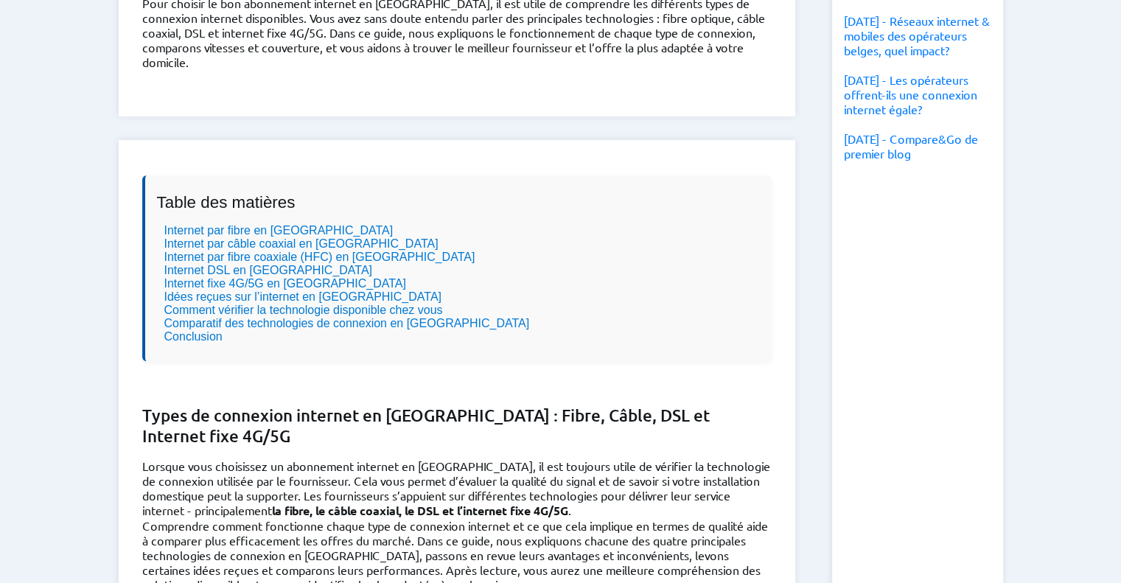
scroll to position [372, 0]
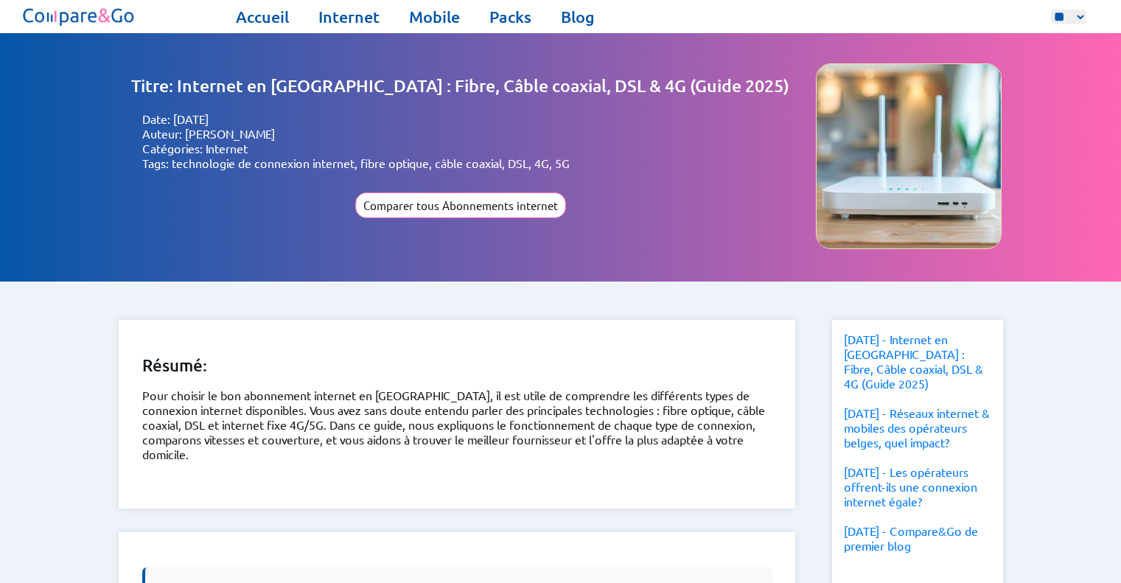
select select "**"
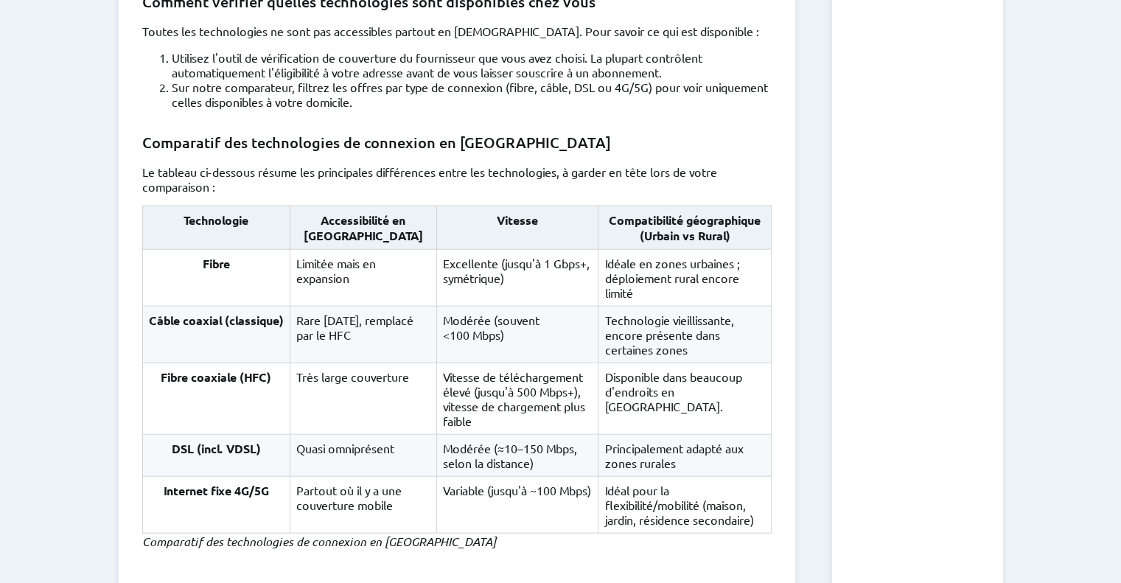
scroll to position [3332, 0]
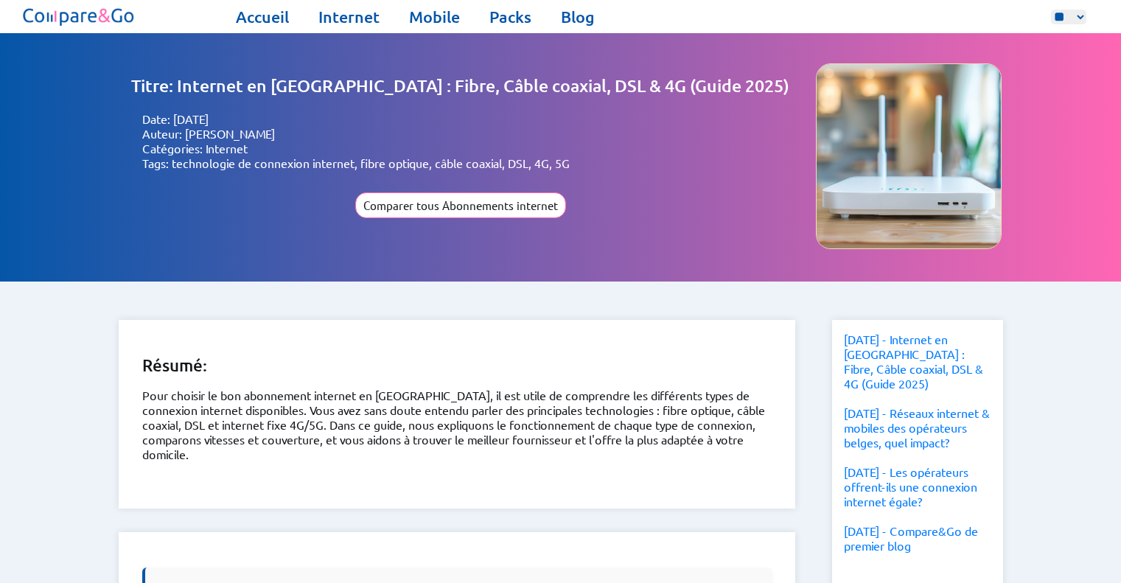
select select "**"
